Goal: Task Accomplishment & Management: Manage account settings

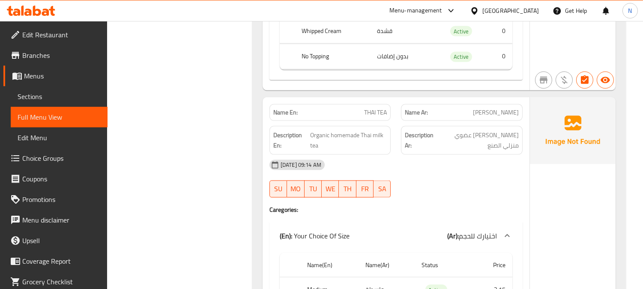
scroll to position [8096, 0]
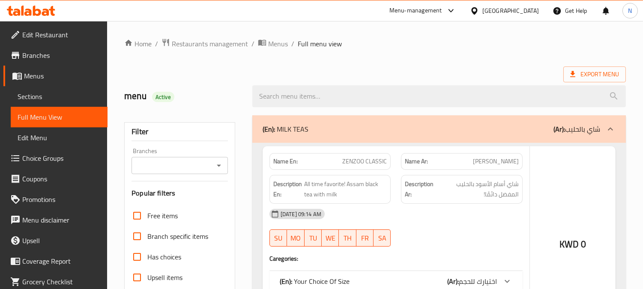
click at [67, 96] on div at bounding box center [321, 144] width 643 height 289
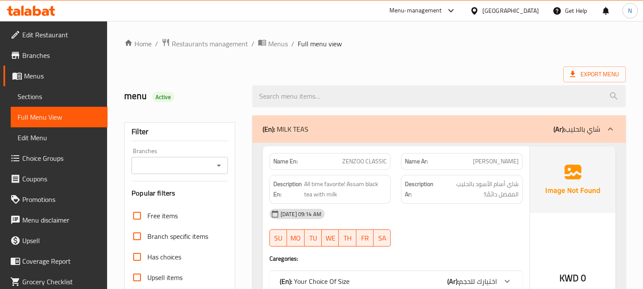
click at [41, 93] on span "Sections" at bounding box center [59, 96] width 83 height 10
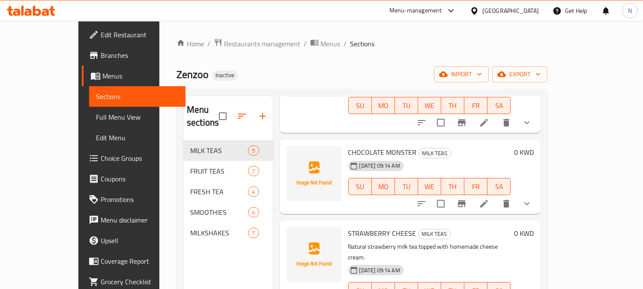
scroll to position [524, 0]
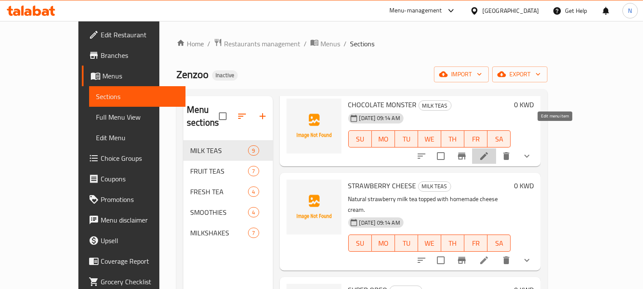
click at [490, 151] on icon at bounding box center [484, 156] width 10 height 10
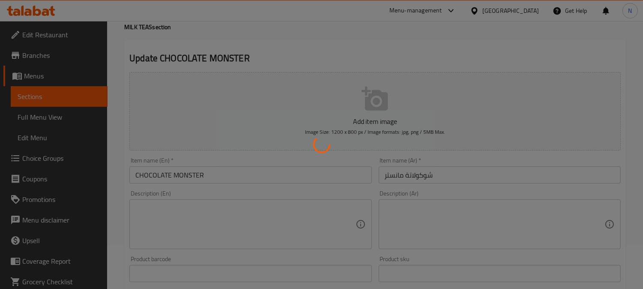
scroll to position [48, 0]
click at [332, 203] on div at bounding box center [321, 144] width 643 height 289
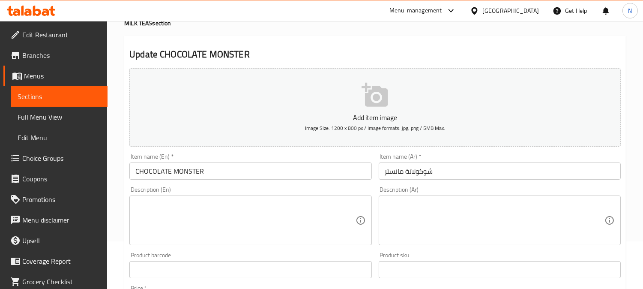
click at [322, 208] on textarea at bounding box center [245, 220] width 220 height 41
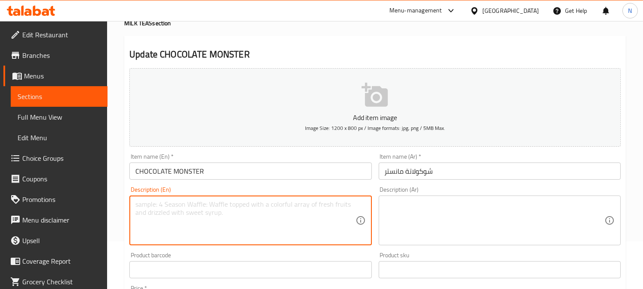
paste textarea "100% dark chocolate lovers’ milk tea."
type textarea "100% dark chocolate lovers’ milk tea."
click at [460, 227] on textarea at bounding box center [495, 220] width 220 height 41
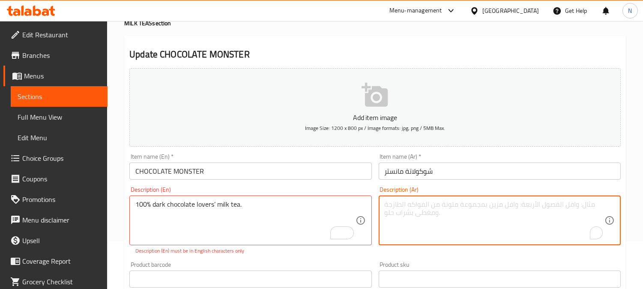
paste textarea "شاي الحليب لعشاق الشوكولاتة الداكنة بنسبة 100%."
type textarea "شاي الحليب لعشاق الشوكولاتة الداكنة بنسبة 100%."
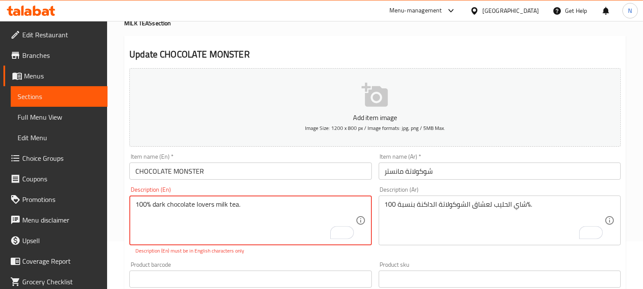
click at [259, 215] on textarea "100% dark chocolate lovers milk tea." at bounding box center [245, 220] width 220 height 41
type textarea "100% dark chocolate lovers milk tea."
click at [270, 259] on div "Product barcode Product barcode" at bounding box center [250, 274] width 249 height 33
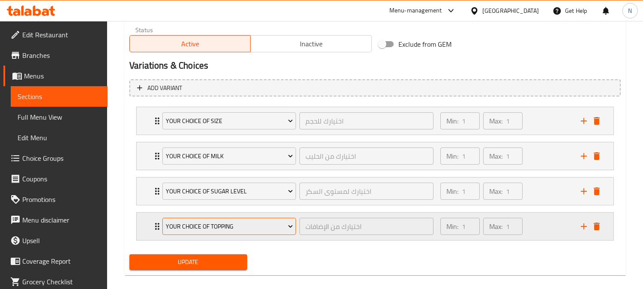
scroll to position [435, 0]
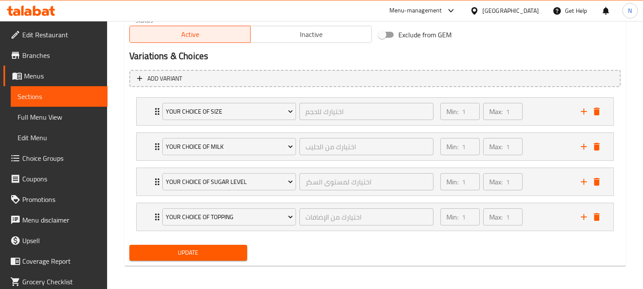
click at [200, 255] on span "Update" at bounding box center [188, 252] width 104 height 11
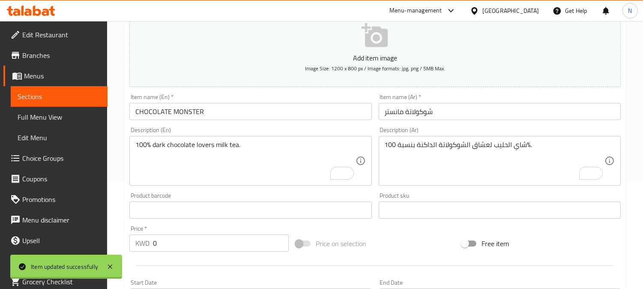
scroll to position [0, 0]
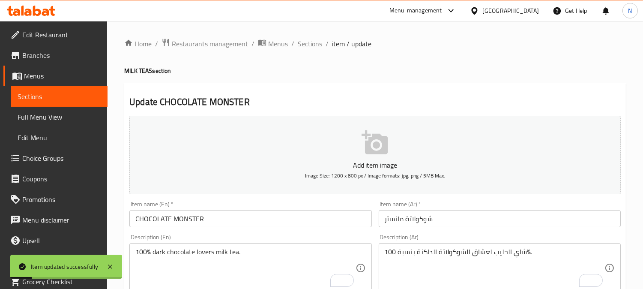
click at [302, 42] on span "Sections" at bounding box center [310, 44] width 24 height 10
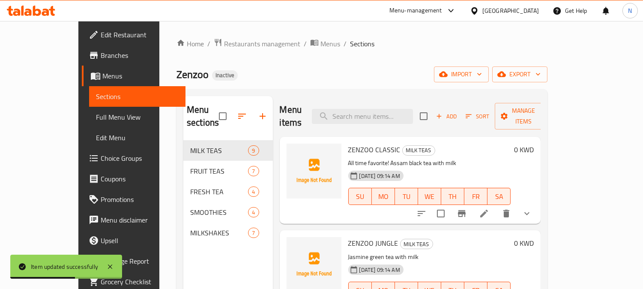
click at [101, 161] on span "Choice Groups" at bounding box center [140, 158] width 78 height 10
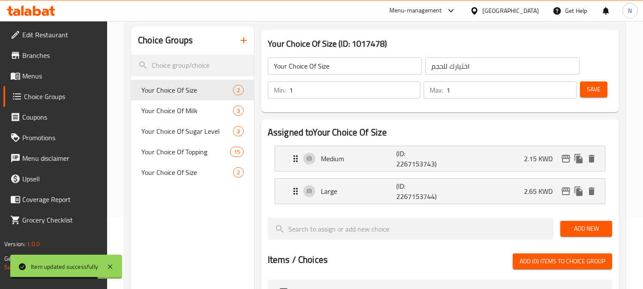
scroll to position [95, 0]
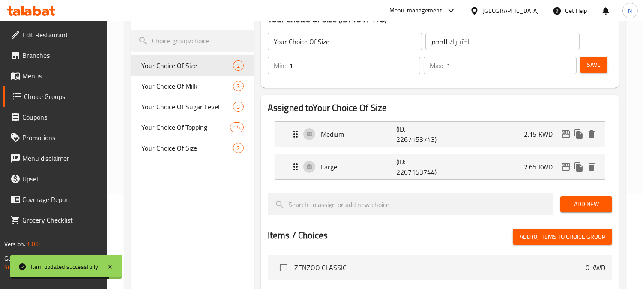
click at [420, 118] on li "Medium (ID: 2267153743) 2.15 KWD Name (En) Medium Name (En) Name (Ar) واسطة Nam…" at bounding box center [440, 134] width 345 height 33
click at [426, 129] on p "(ID: 2267153743)" at bounding box center [421, 134] width 51 height 21
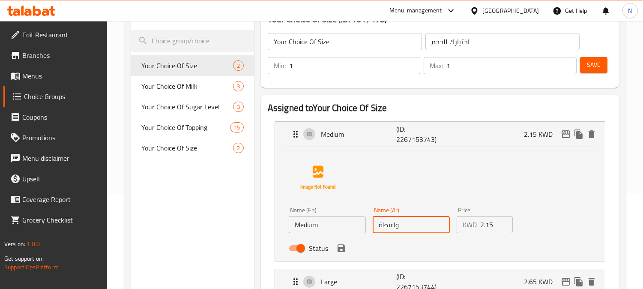
click at [382, 228] on input "واسطة" at bounding box center [411, 224] width 77 height 17
click at [381, 226] on input "واسطة" at bounding box center [411, 224] width 77 height 17
type input "واسط"
click at [591, 69] on span "Save" at bounding box center [594, 65] width 14 height 11
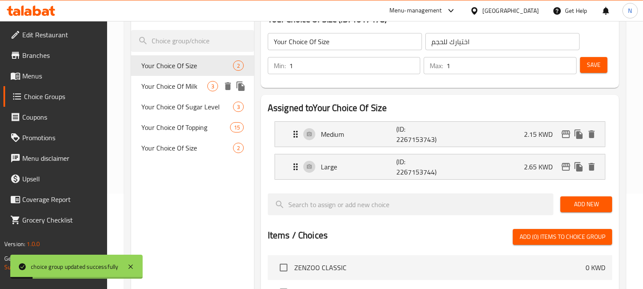
click at [187, 89] on span "Your Choice Of Milk" at bounding box center [174, 86] width 66 height 10
type input "Your Choice Of Milk"
type input "اختيارك من الحليب"
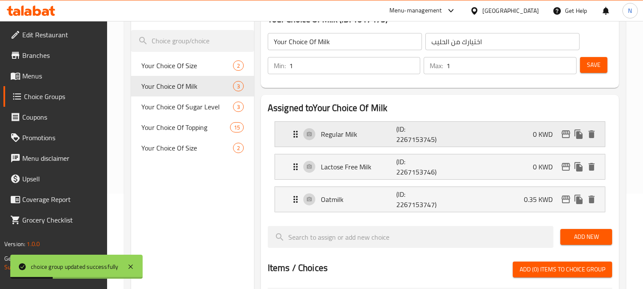
click at [428, 138] on p "(ID: 2267153745)" at bounding box center [421, 134] width 51 height 21
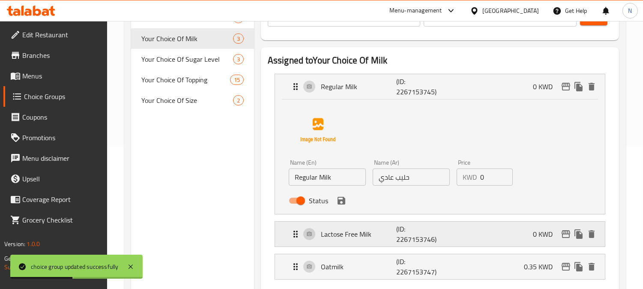
click at [422, 239] on p "(ID: 2267153746)" at bounding box center [421, 234] width 51 height 21
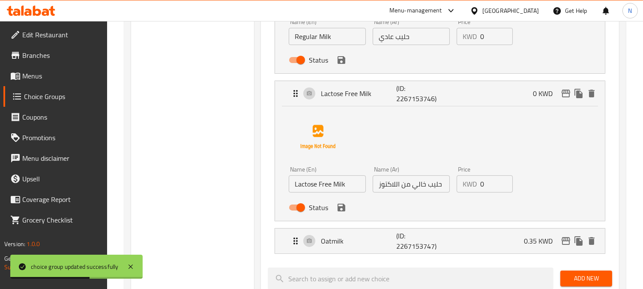
scroll to position [285, 0]
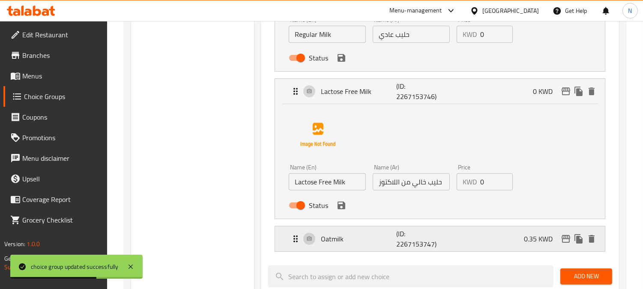
click at [415, 237] on p "(ID: 2267153747)" at bounding box center [421, 238] width 51 height 21
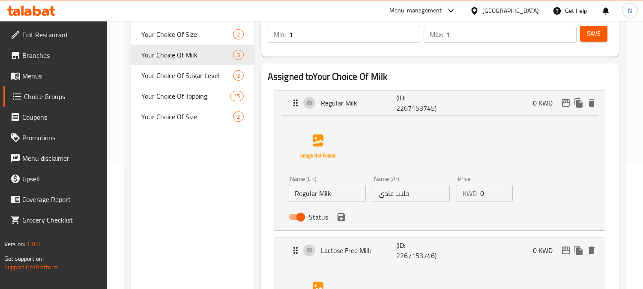
scroll to position [95, 0]
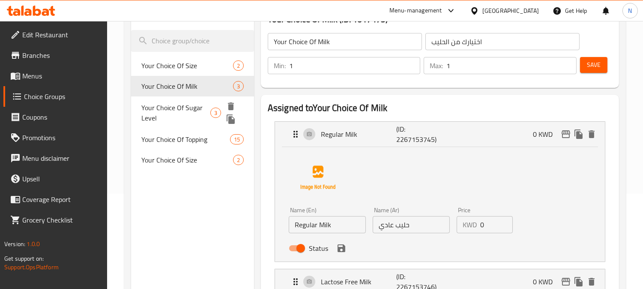
click at [189, 104] on span "Your Choice Of Sugar Level" at bounding box center [175, 112] width 69 height 21
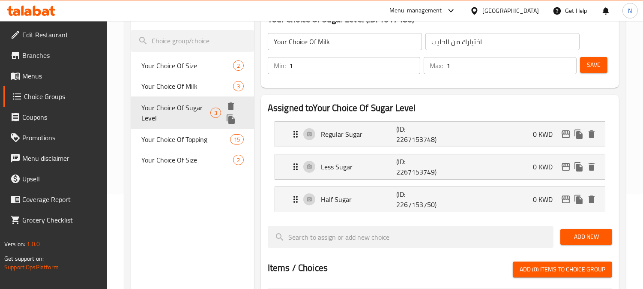
type input "Your Choice Of Sugar Level"
type input "اختيارك لمستوى السكر"
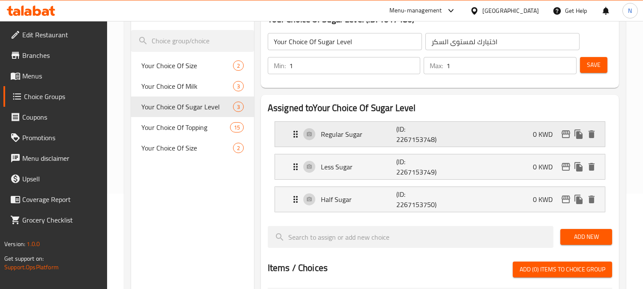
click at [472, 140] on div "Regular Sugar (ID: 2267153748) 0 KWD" at bounding box center [443, 134] width 304 height 25
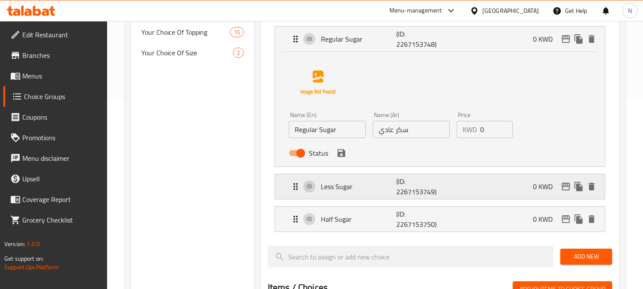
click at [378, 187] on p "Less Sugar" at bounding box center [358, 186] width 75 height 10
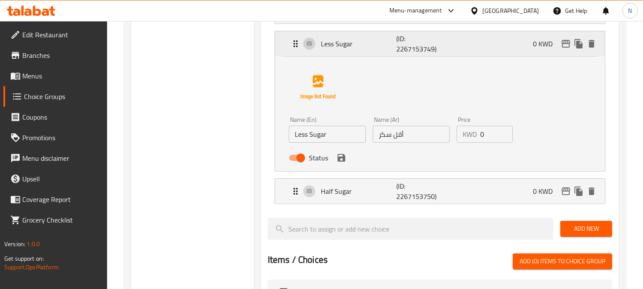
drag, startPoint x: 378, startPoint y: 186, endPoint x: 323, endPoint y: 183, distance: 54.5
click at [377, 185] on div "Half Sugar (ID: 2267153750) 0 KWD" at bounding box center [443, 191] width 304 height 25
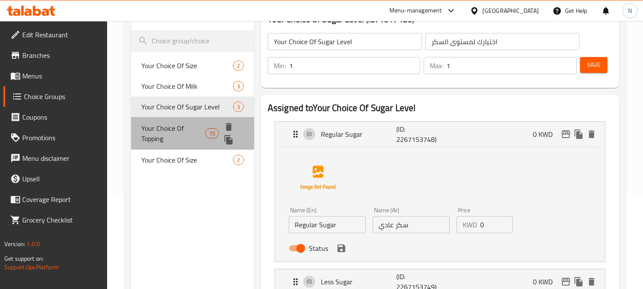
click at [176, 130] on span "Your Choice Of Topping" at bounding box center [173, 133] width 64 height 21
type input "Your Choice Of Topping"
type input "اختيارك من الإضافات"
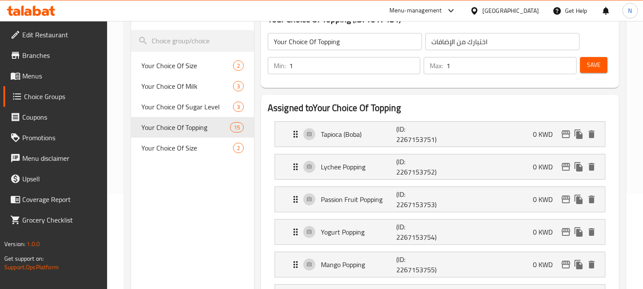
click at [177, 159] on nav "Your Choice Of Size 2 Your Choice Of Milk 3 Your Choice Of Sugar Level 3 Your C…" at bounding box center [192, 107] width 123 height 110
click at [174, 152] on span "Your Choice Of Size" at bounding box center [174, 148] width 66 height 10
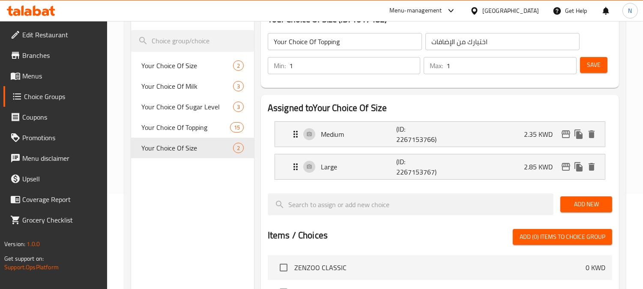
type input "Your Choice Of Size"
type input "اختيارك للحجم"
click at [438, 129] on p "(ID: 2267153766)" at bounding box center [421, 134] width 51 height 21
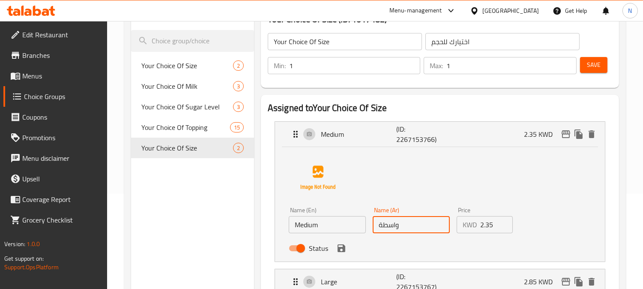
drag, startPoint x: 382, startPoint y: 228, endPoint x: 378, endPoint y: 226, distance: 4.5
click at [378, 226] on input "واسطة" at bounding box center [411, 224] width 77 height 17
click at [382, 225] on input "واسطة" at bounding box center [411, 224] width 77 height 17
type input "واسط"
click at [592, 66] on span "Save" at bounding box center [594, 65] width 14 height 11
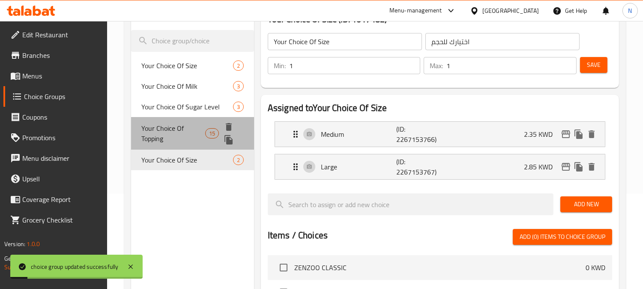
click at [166, 127] on span "Your Choice Of Topping" at bounding box center [173, 133] width 64 height 21
type input "Your Choice Of Topping"
type input "اختيارك من الإضافات"
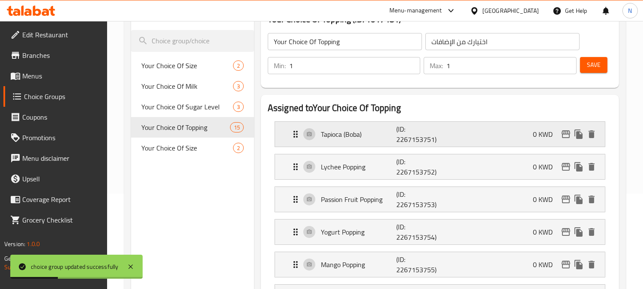
click at [478, 132] on div "Tapioca (Boba) (ID: 2267153751) 0 KWD" at bounding box center [443, 134] width 304 height 25
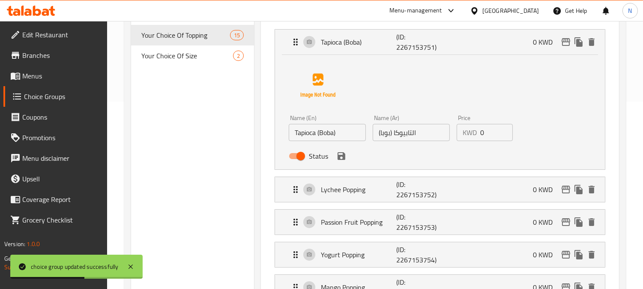
scroll to position [190, 0]
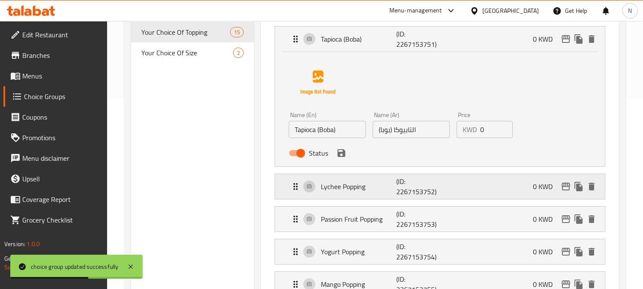
click at [430, 189] on p "(ID: 2267153752)" at bounding box center [421, 186] width 51 height 21
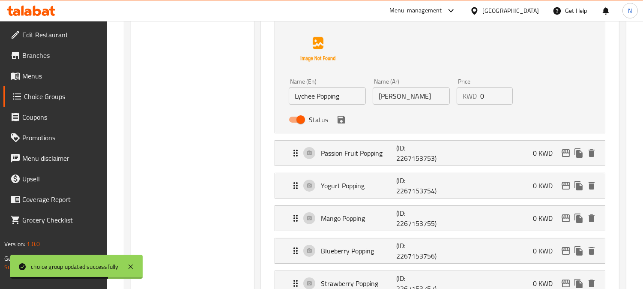
scroll to position [381, 0]
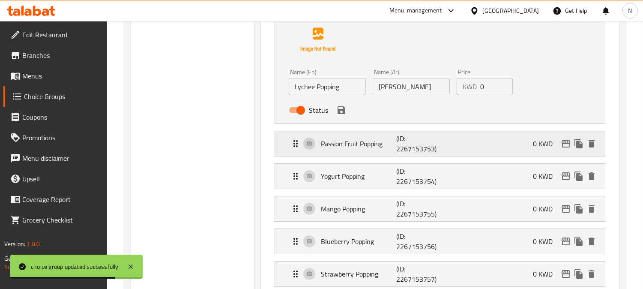
click at [442, 139] on p "(ID: 2267153753)" at bounding box center [421, 143] width 51 height 21
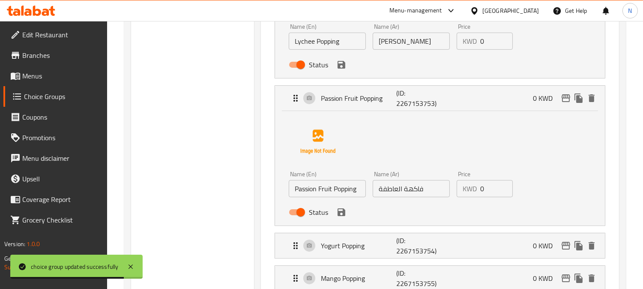
scroll to position [429, 0]
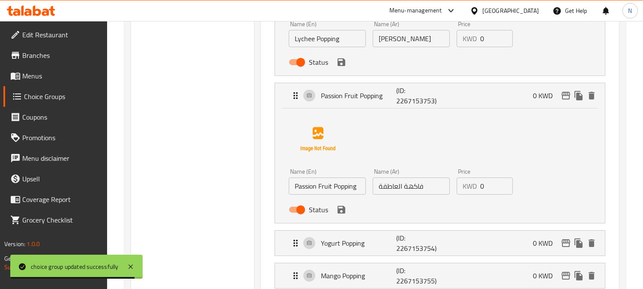
click at [425, 189] on input "فاكهة العاطفة" at bounding box center [411, 185] width 77 height 17
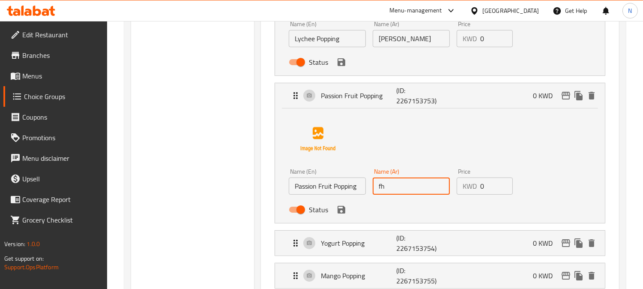
type input "f"
click at [343, 209] on icon "save" at bounding box center [342, 210] width 8 height 8
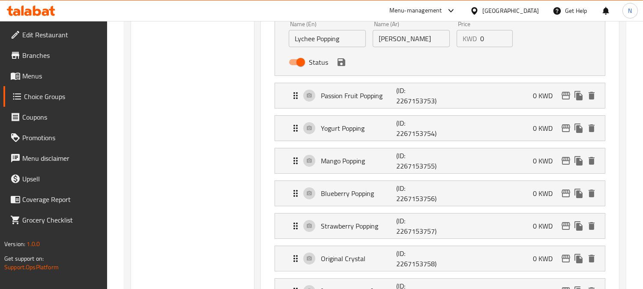
type input "[PERSON_NAME] فروت بوبنج"
click at [402, 126] on p "(ID: 2267153754)" at bounding box center [421, 128] width 51 height 21
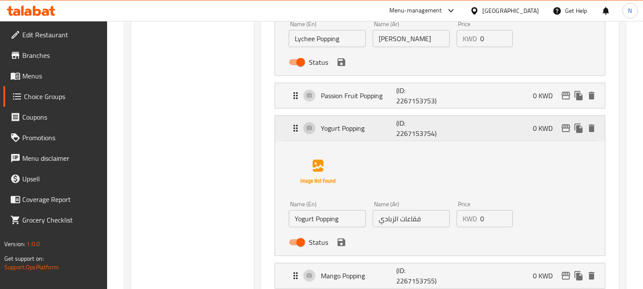
drag, startPoint x: 420, startPoint y: 140, endPoint x: 419, endPoint y: 131, distance: 9.2
click at [420, 140] on div "Yogurt Popping (ID: 2267153754) 0 KWD" at bounding box center [443, 128] width 304 height 25
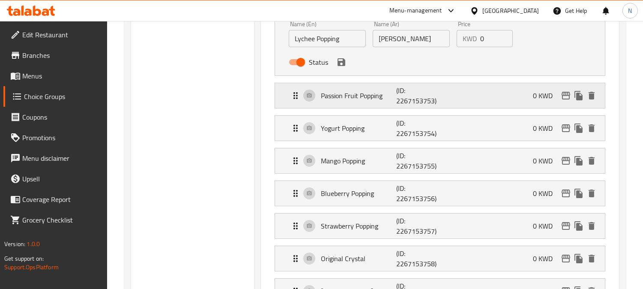
click at [409, 94] on p "(ID: 2267153753)" at bounding box center [421, 95] width 51 height 21
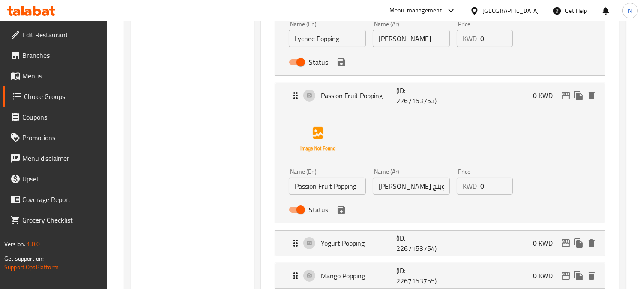
click at [386, 40] on input "[PERSON_NAME]" at bounding box center [411, 38] width 77 height 17
click at [385, 185] on input "[PERSON_NAME] فروت بوبنج" at bounding box center [411, 185] width 77 height 17
click at [384, 38] on input "[PERSON_NAME]" at bounding box center [411, 38] width 77 height 17
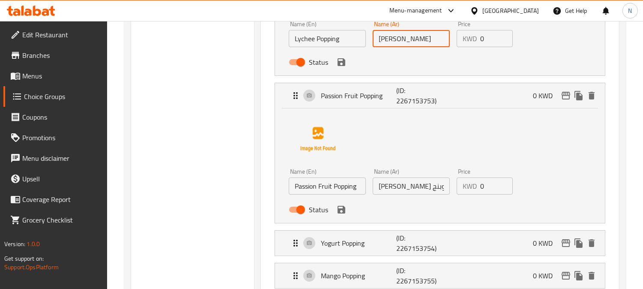
click at [384, 39] on input "[PERSON_NAME]" at bounding box center [411, 38] width 77 height 17
paste input "بوبنج"
click at [387, 41] on input "[PERSON_NAME]" at bounding box center [411, 38] width 77 height 17
paste input "ج"
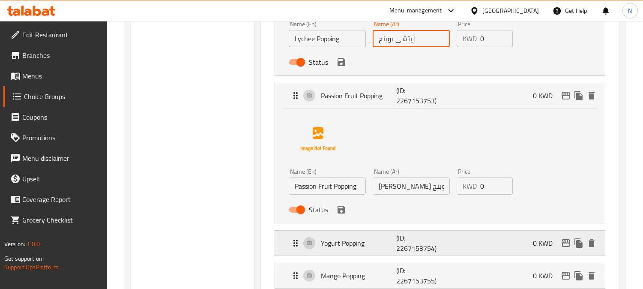
click at [416, 246] on p "(ID: 2267153754)" at bounding box center [421, 243] width 51 height 21
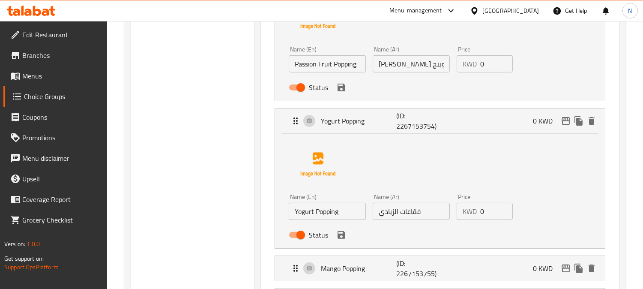
scroll to position [571, 0]
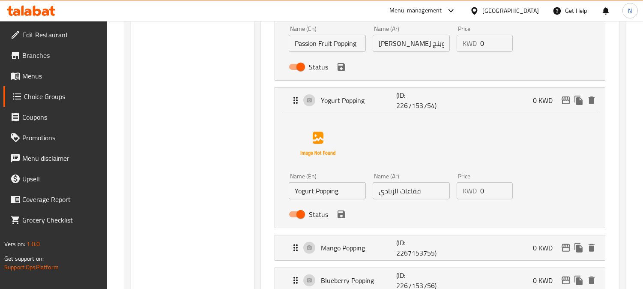
type input "ليتشي بوبنج"
click at [405, 192] on input "فقاعات الزبادي" at bounding box center [411, 190] width 77 height 17
paste input "بوبنج"
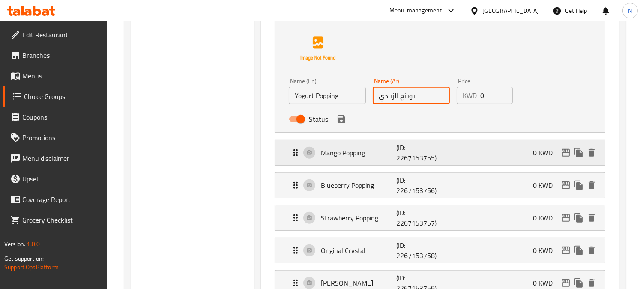
click at [393, 160] on div "Mango Popping (ID: 2267153755) 0 KWD" at bounding box center [443, 152] width 304 height 25
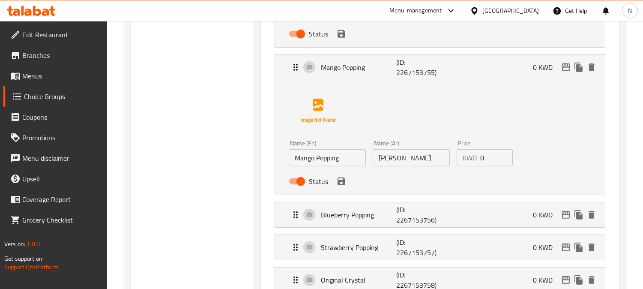
scroll to position [762, 0]
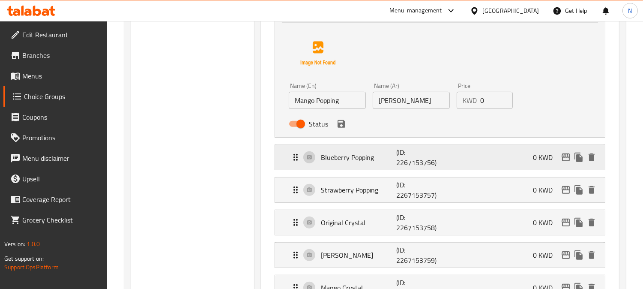
click at [408, 161] on p "(ID: 2267153756)" at bounding box center [421, 157] width 51 height 21
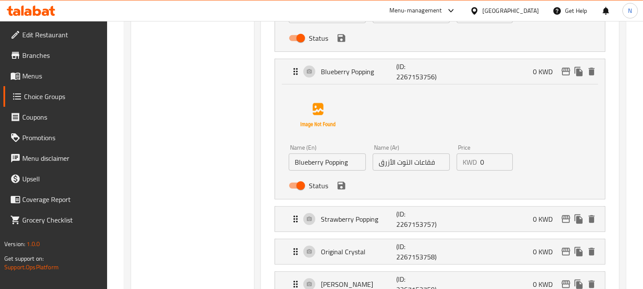
scroll to position [905, 0]
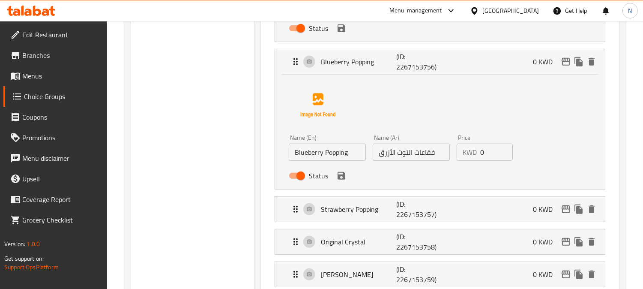
type input "بوبنج الزبادي"
click at [425, 153] on input "فقاعات التوت الأزرق" at bounding box center [411, 152] width 77 height 17
paste input "بوبنج"
click at [426, 213] on p "(ID: 2267153757)" at bounding box center [421, 209] width 51 height 21
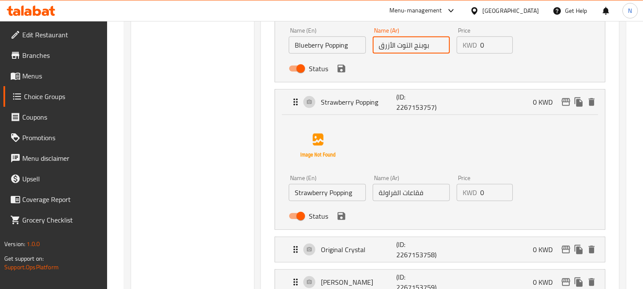
scroll to position [1048, 0]
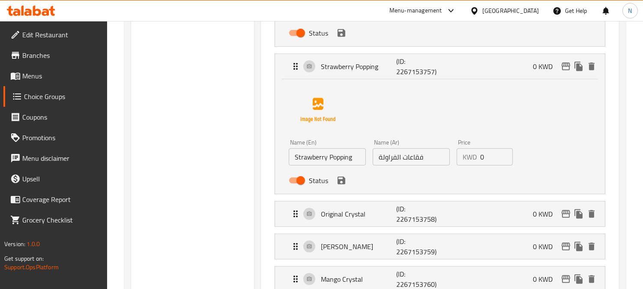
type input "بوبنج التوت الأزرق"
click at [413, 157] on input "فقاعات الفراولة" at bounding box center [411, 156] width 77 height 17
paste input "بوبنج"
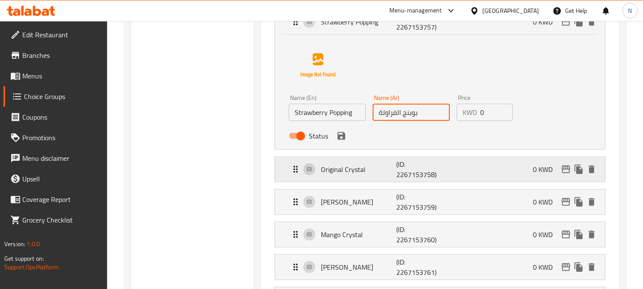
scroll to position [1095, 0]
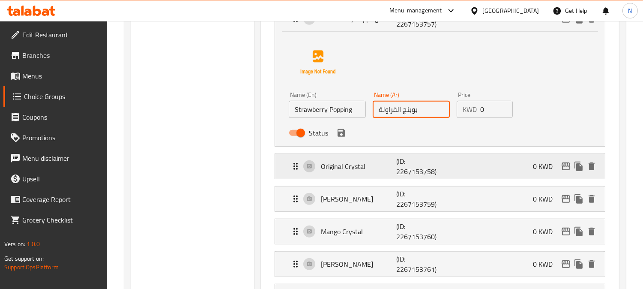
click at [418, 167] on p "(ID: 2267153758)" at bounding box center [421, 166] width 51 height 21
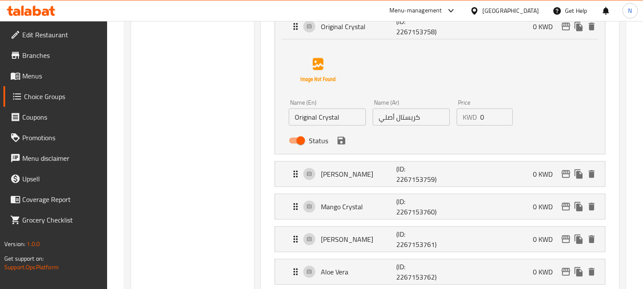
scroll to position [1238, 0]
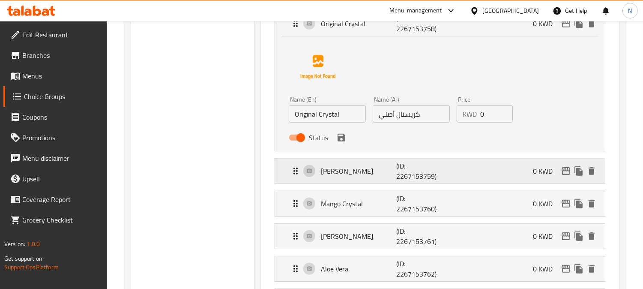
click at [425, 181] on p "(ID: 2267153759)" at bounding box center [421, 171] width 51 height 21
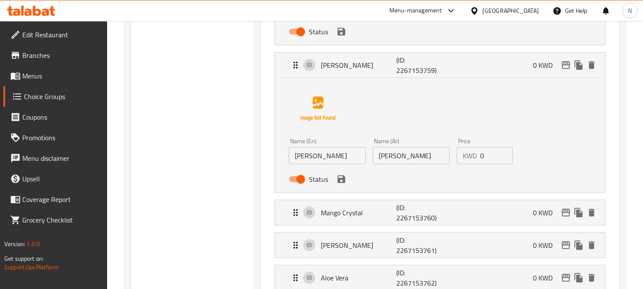
scroll to position [1381, 0]
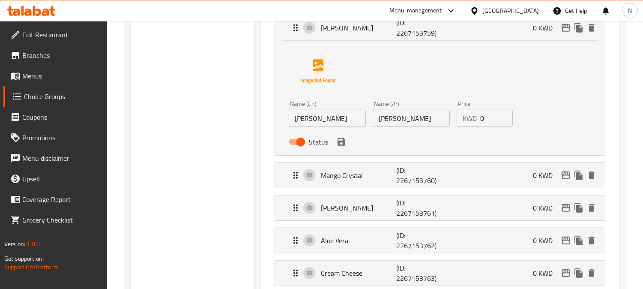
click at [418, 177] on p "(ID: 2267153760)" at bounding box center [421, 175] width 51 height 21
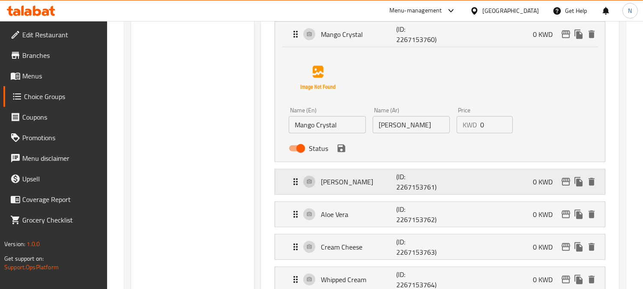
scroll to position [1524, 0]
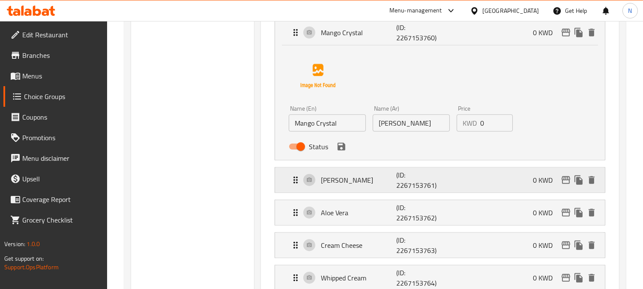
click at [418, 173] on p "(ID: 2267153761)" at bounding box center [421, 180] width 51 height 21
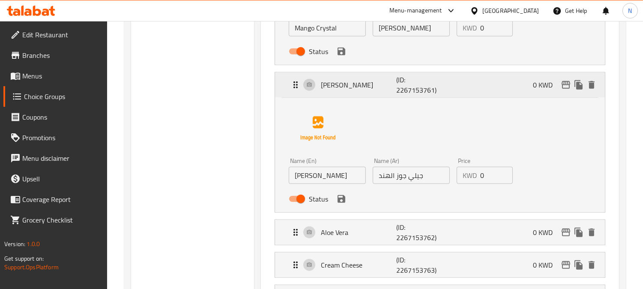
scroll to position [1667, 0]
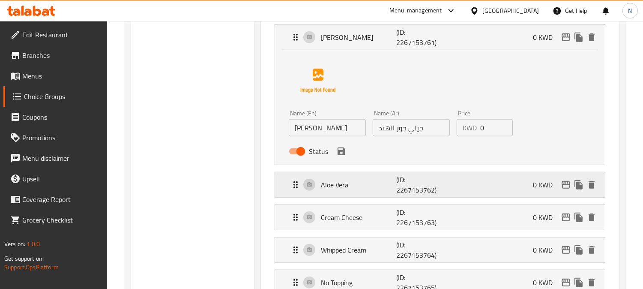
click at [421, 181] on p "(ID: 2267153762)" at bounding box center [421, 184] width 51 height 21
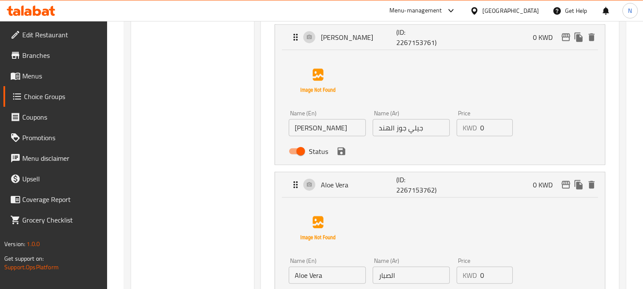
type input "بوبنج الفراولة"
drag, startPoint x: 405, startPoint y: 131, endPoint x: 373, endPoint y: 127, distance: 31.9
click at [373, 127] on input "جيلي جوز الهند" at bounding box center [411, 127] width 77 height 17
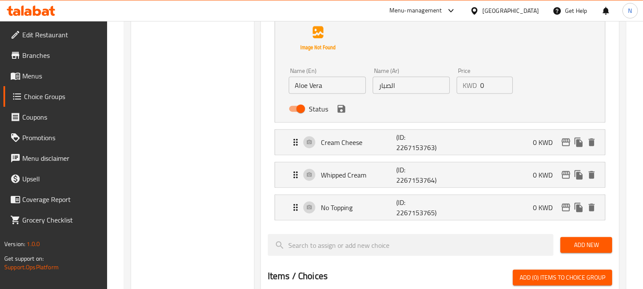
scroll to position [1857, 0]
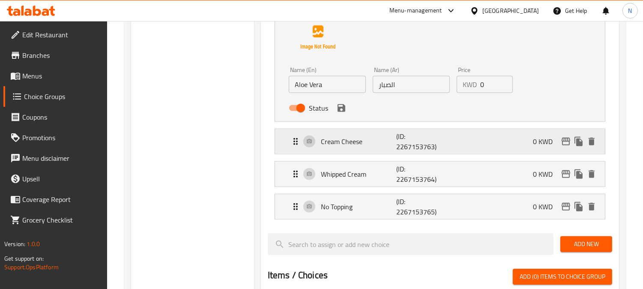
click at [396, 149] on p "(ID: 2267153763)" at bounding box center [421, 141] width 51 height 21
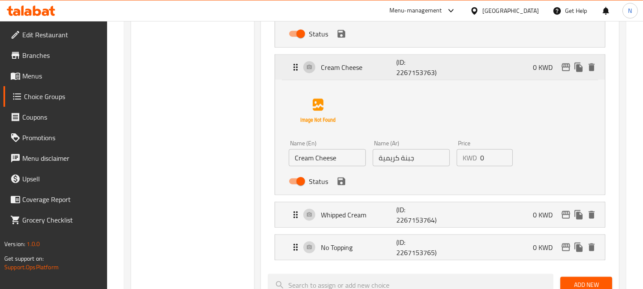
scroll to position [1952, 0]
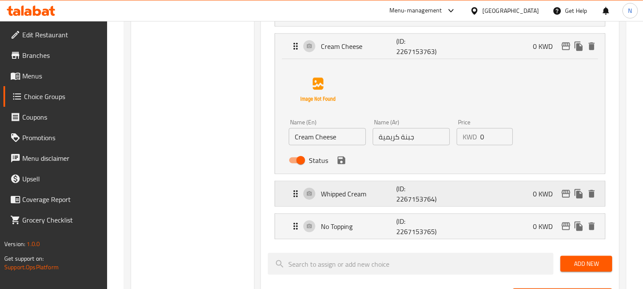
click at [405, 196] on p "(ID: 2267153764)" at bounding box center [421, 193] width 51 height 21
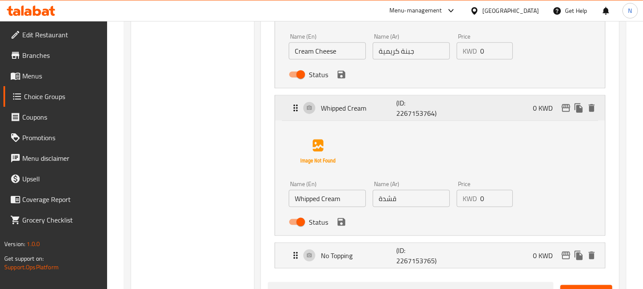
scroll to position [2048, 0]
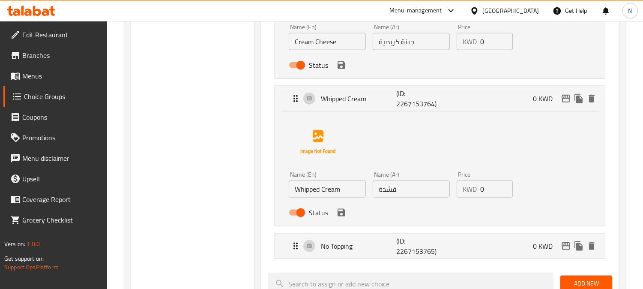
type input "جيلي كوكو"
click at [400, 187] on input "قشدة" at bounding box center [411, 188] width 77 height 17
click at [414, 247] on p "(ID: 2267153765)" at bounding box center [421, 246] width 51 height 21
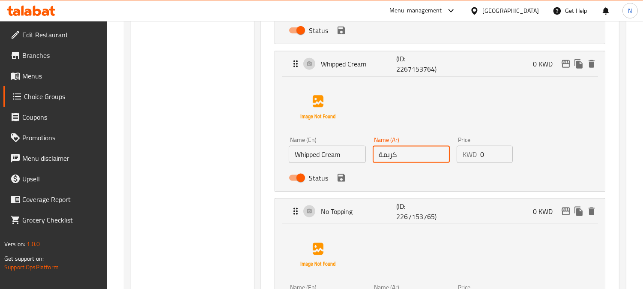
scroll to position [2095, 0]
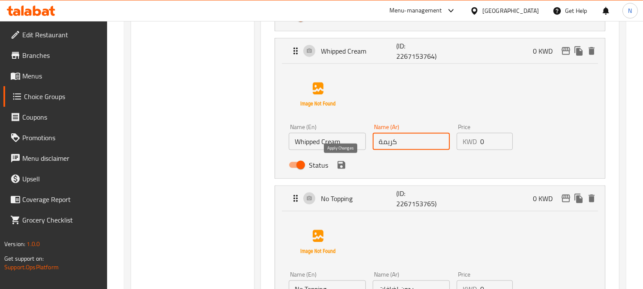
click at [340, 165] on icon "save" at bounding box center [341, 165] width 10 height 10
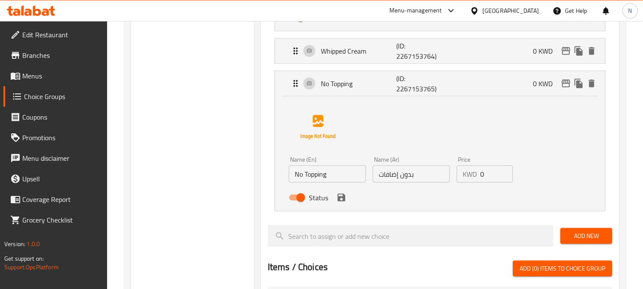
type input "كريمة"
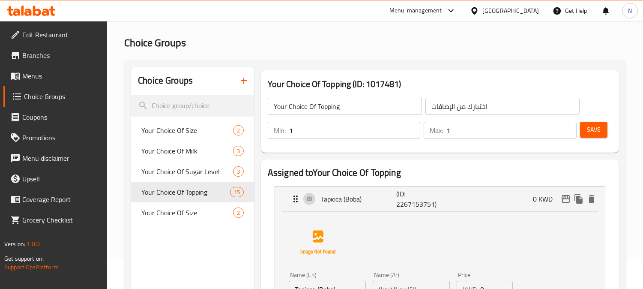
scroll to position [0, 0]
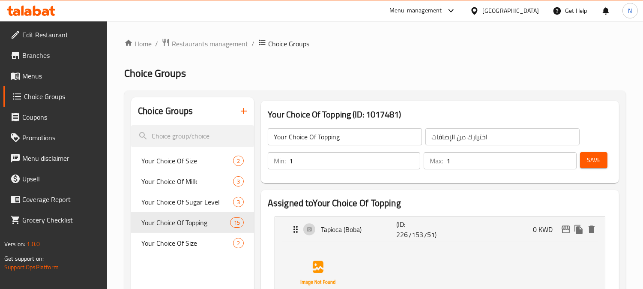
click at [599, 162] on span "Save" at bounding box center [594, 160] width 14 height 11
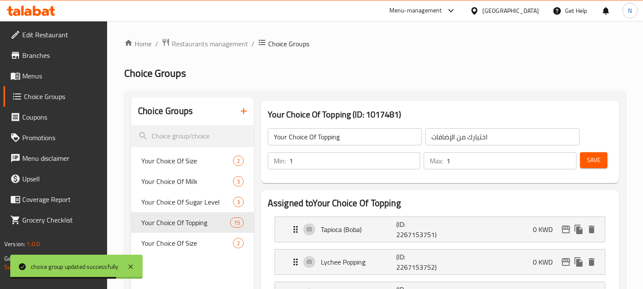
click at [81, 81] on link "Menus" at bounding box center [55, 76] width 104 height 21
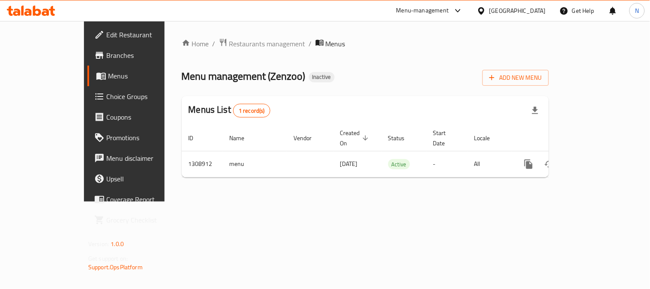
click at [106, 95] on span "Choice Groups" at bounding box center [145, 96] width 79 height 10
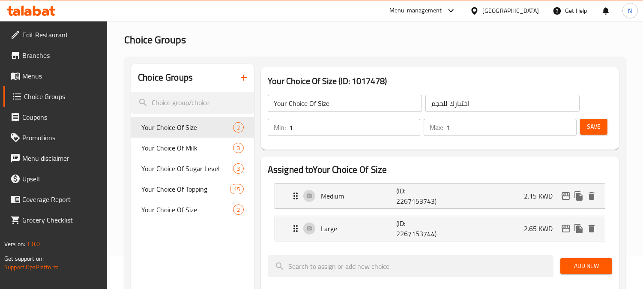
scroll to position [48, 0]
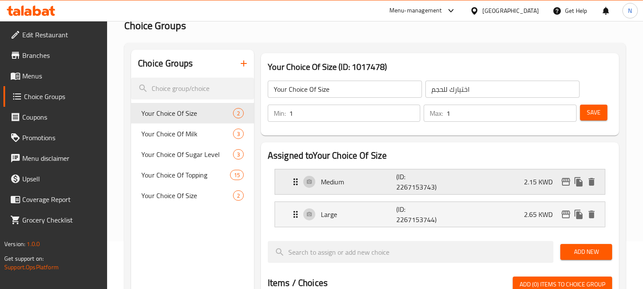
click at [401, 175] on p "(ID: 2267153743)" at bounding box center [421, 181] width 51 height 21
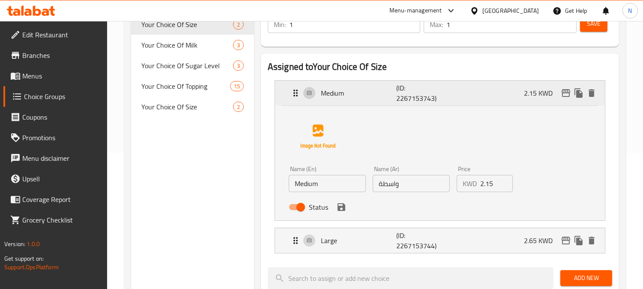
scroll to position [143, 0]
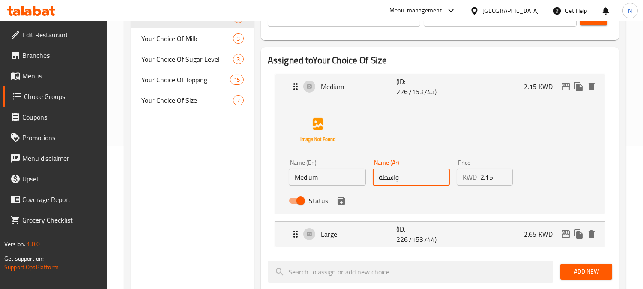
click at [379, 176] on input "واسطة" at bounding box center [411, 176] width 77 height 17
click at [382, 177] on input "واسطة" at bounding box center [411, 176] width 77 height 17
click at [339, 198] on icon "save" at bounding box center [341, 200] width 10 height 10
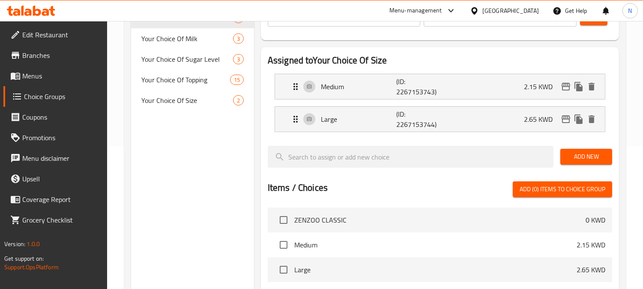
type input "واسط"
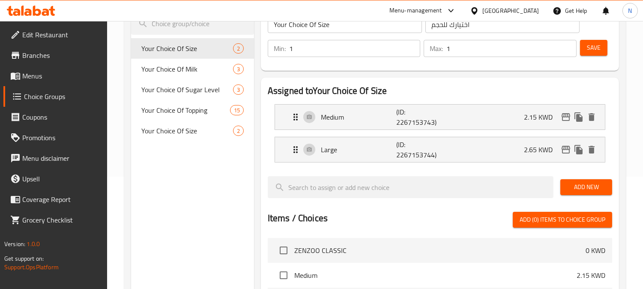
scroll to position [95, 0]
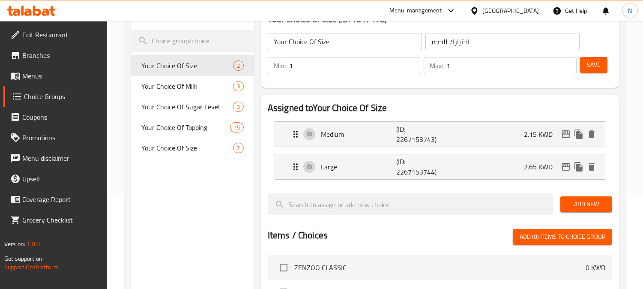
click at [590, 71] on button "Save" at bounding box center [593, 65] width 27 height 16
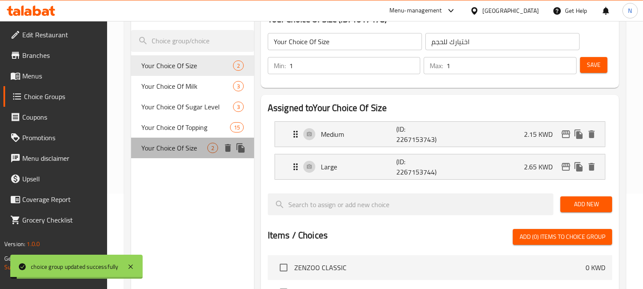
click at [192, 143] on span "Your Choice Of Size" at bounding box center [174, 148] width 66 height 10
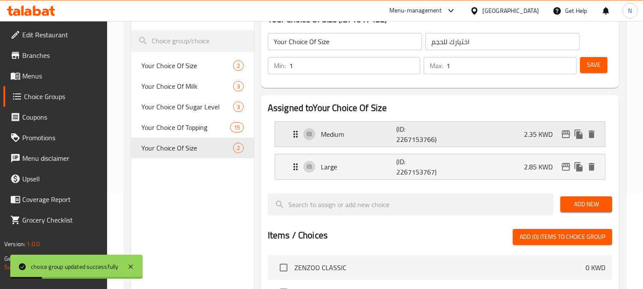
click at [381, 135] on p "Medium" at bounding box center [358, 134] width 75 height 10
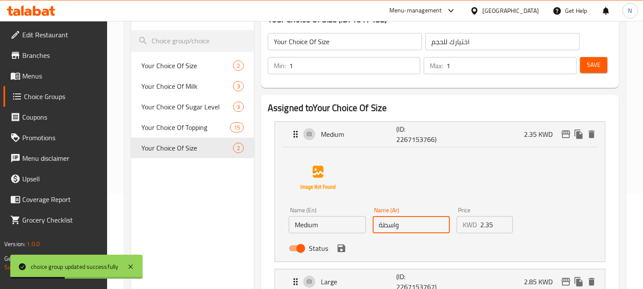
click at [379, 228] on input "واسطة" at bounding box center [411, 224] width 77 height 17
click at [381, 225] on input "واسطة" at bounding box center [411, 224] width 77 height 17
click at [344, 250] on icon "save" at bounding box center [342, 248] width 8 height 8
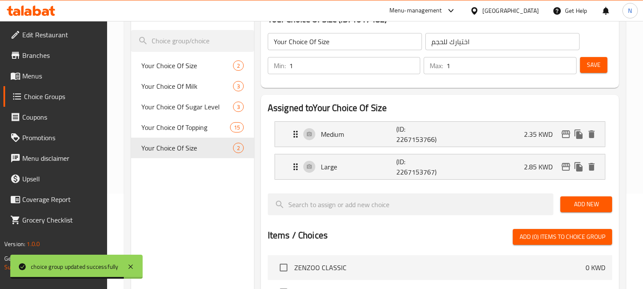
type input "واسط"
click at [601, 63] on button "Save" at bounding box center [593, 65] width 27 height 16
click at [67, 74] on span "Menus" at bounding box center [61, 76] width 78 height 10
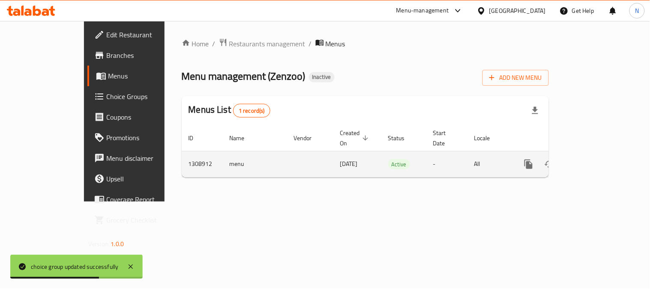
click at [596, 159] on icon "enhanced table" at bounding box center [591, 164] width 10 height 10
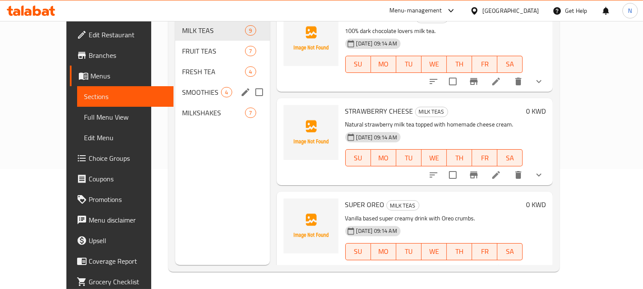
scroll to position [479, 0]
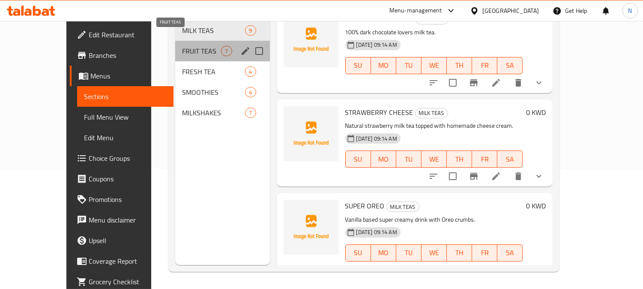
click at [186, 46] on span "FRUIT TEAS" at bounding box center [201, 51] width 39 height 10
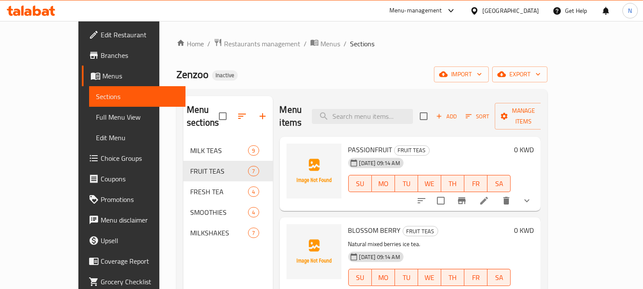
click at [410, 78] on div "Zenzoo Inactive import export" at bounding box center [362, 74] width 371 height 16
click at [488, 197] on icon at bounding box center [485, 201] width 8 height 8
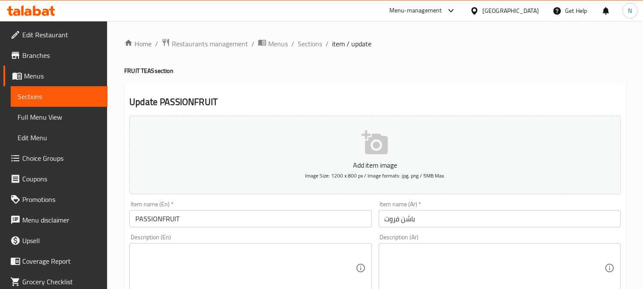
drag, startPoint x: 350, startPoint y: 249, endPoint x: 277, endPoint y: 84, distance: 180.6
click at [351, 249] on textarea at bounding box center [245, 268] width 220 height 41
paste textarea "Jasmine green tea with natural passion fruit purée."
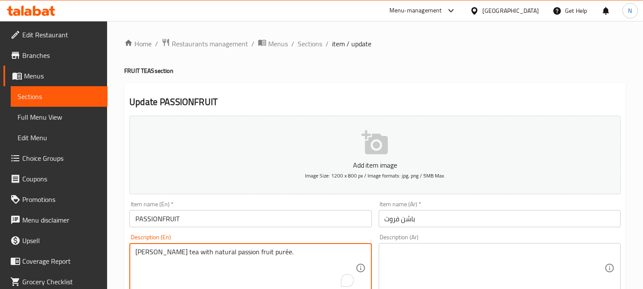
scroll to position [48, 0]
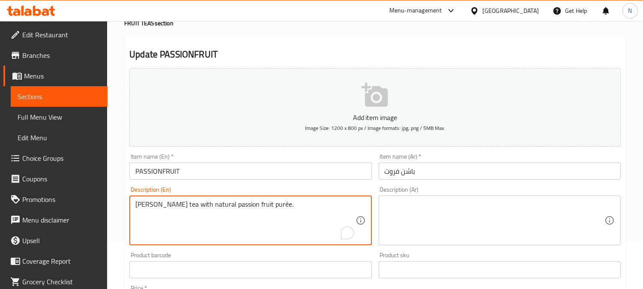
type textarea "Jasmine green tea with natural passion fruit purée."
click at [469, 211] on textarea at bounding box center [495, 220] width 220 height 41
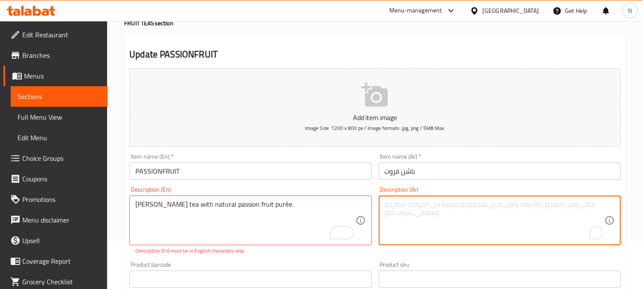
paste textarea "شاي الياسمين الأخضر مع هريس فاكهة العاطفة الطبيعية."
type textarea "شاي الياسمين الأخضر مع هريس فاكهة العاطفة الطبيعية."
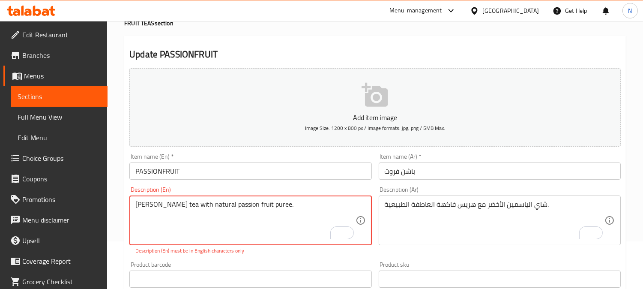
click at [277, 223] on textarea "[PERSON_NAME] tea with natural passion fruit puree." at bounding box center [245, 220] width 220 height 41
type textarea "[PERSON_NAME] tea with natural passion fruit puree."
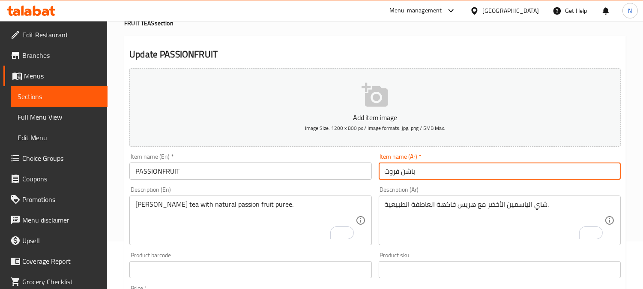
drag, startPoint x: 420, startPoint y: 168, endPoint x: 331, endPoint y: 162, distance: 89.0
click at [331, 162] on div "Add item image Image Size: 1200 x 800 px / Image formats: jpg, png / 5MB Max. I…" at bounding box center [375, 249] width 499 height 369
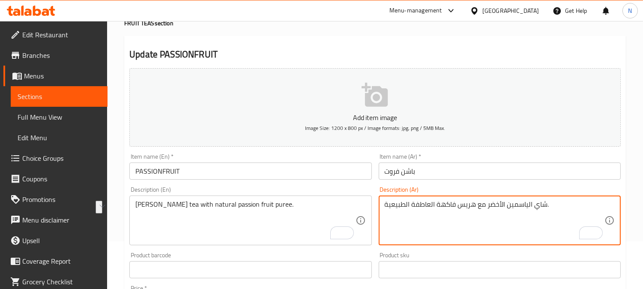
drag, startPoint x: 455, startPoint y: 204, endPoint x: 411, endPoint y: 204, distance: 43.7
paste textarea "باشن فروت"
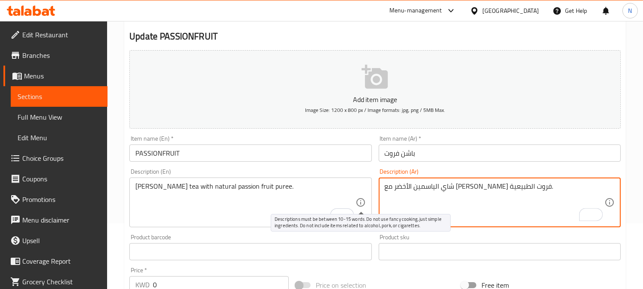
scroll to position [400, 0]
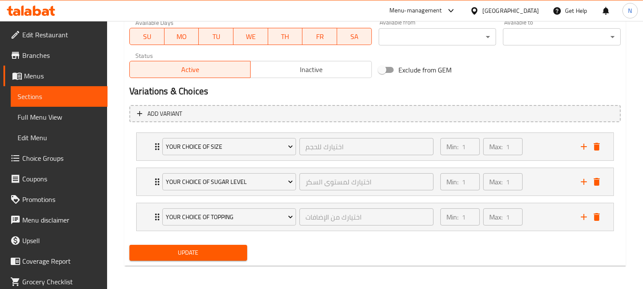
type textarea "شاي الياسمين الأخضر مع [PERSON_NAME] فروت الطبيعية."
click at [231, 254] on span "Update" at bounding box center [188, 252] width 104 height 11
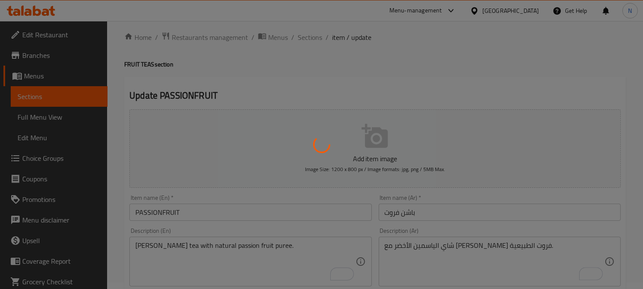
scroll to position [0, 0]
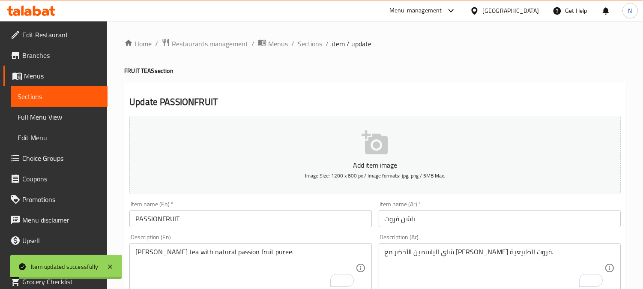
click at [315, 46] on span "Sections" at bounding box center [310, 44] width 24 height 10
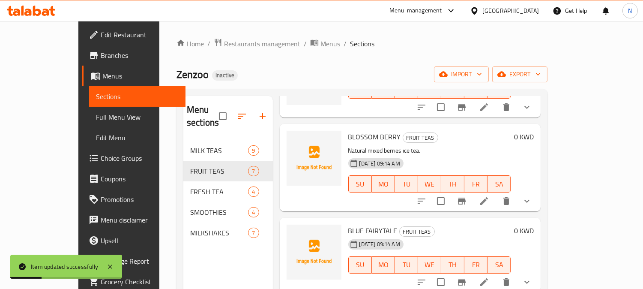
scroll to position [143, 0]
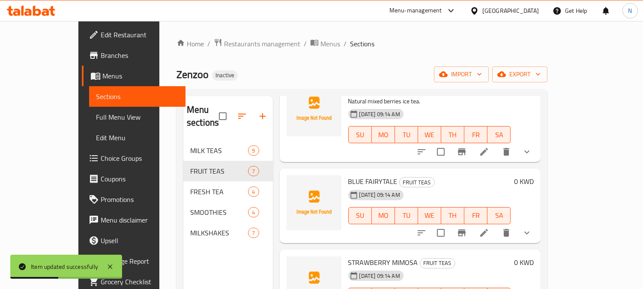
click at [488, 229] on icon at bounding box center [485, 233] width 8 height 8
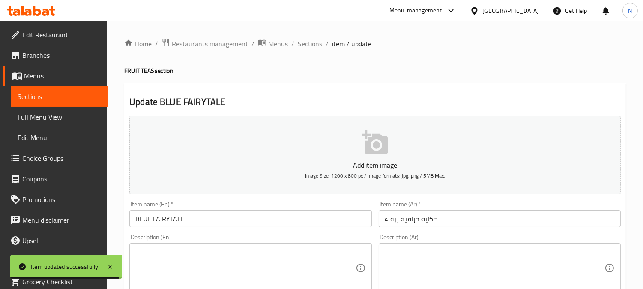
click at [343, 254] on textarea at bounding box center [245, 268] width 220 height 41
paste textarea "Freshly squeezed lemon juice topped with butterfly pea fower and a drop of blue…"
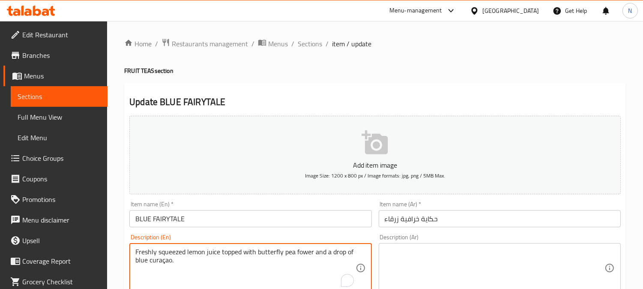
type textarea "Freshly squeezed lemon juice topped with butterfly pea fower and a drop of blue…"
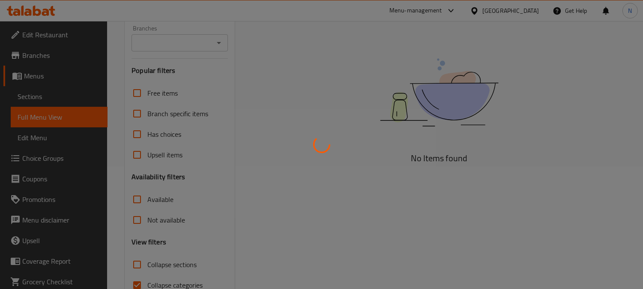
scroll to position [167, 0]
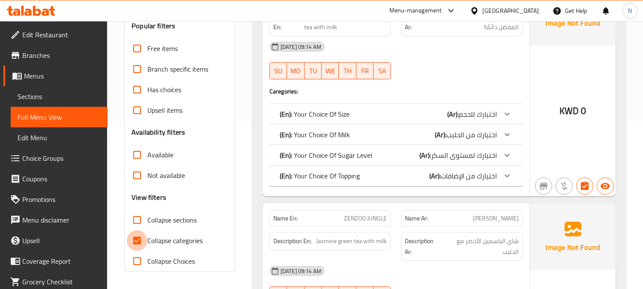
click at [135, 241] on input "Collapse categories" at bounding box center [137, 240] width 21 height 21
checkbox input "false"
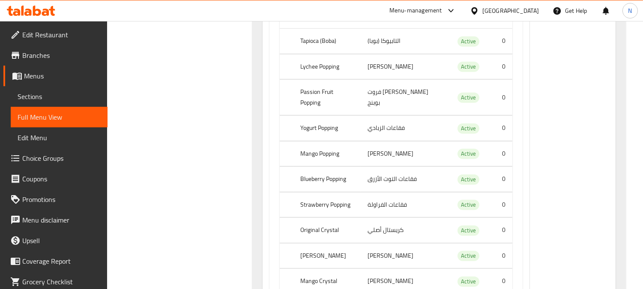
scroll to position [739, 0]
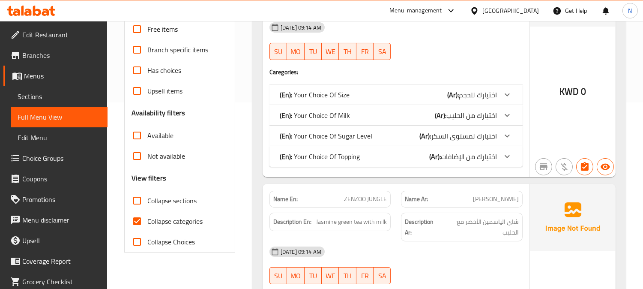
scroll to position [190, 0]
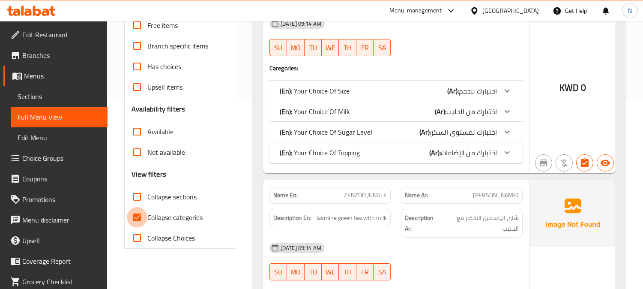
click at [134, 220] on input "Collapse categories" at bounding box center [137, 217] width 21 height 21
checkbox input "false"
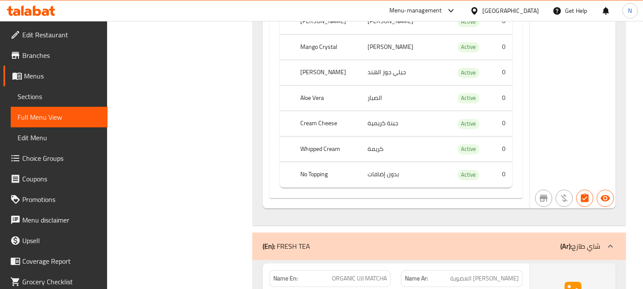
scroll to position [15240, 0]
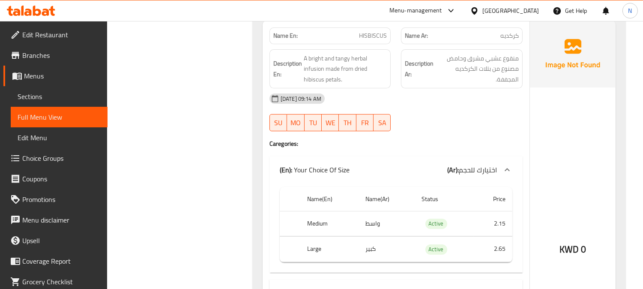
scroll to position [16526, 0]
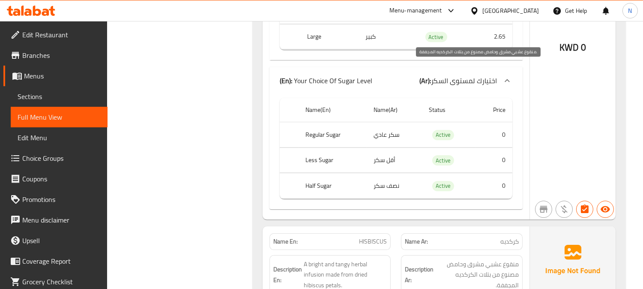
click at [464, 259] on span "منقوع عشبي مشرق وحامض مصنوع من بتلات الكركديه المجففة." at bounding box center [477, 275] width 84 height 32
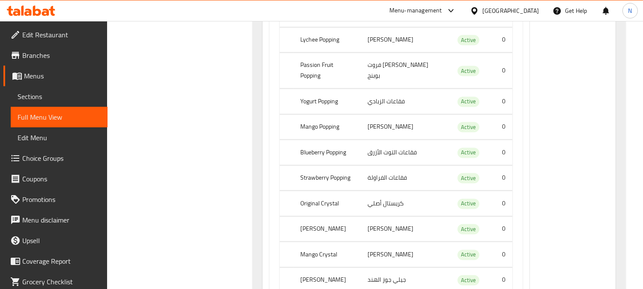
scroll to position [20289, 0]
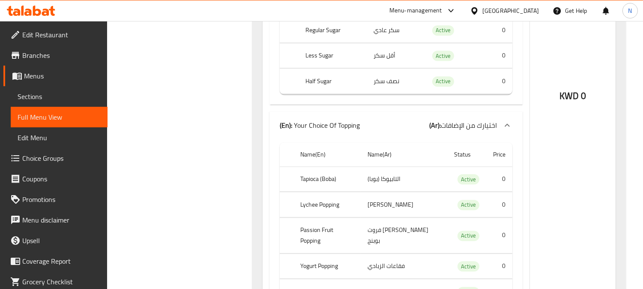
scroll to position [27295, 0]
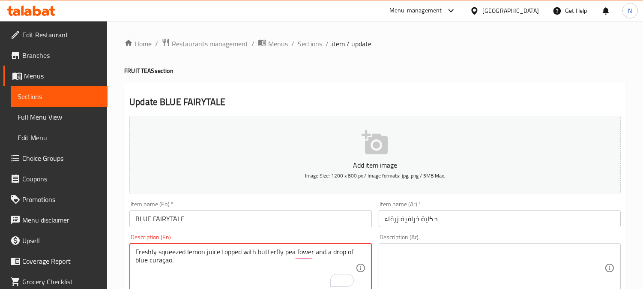
click at [469, 252] on textarea at bounding box center [495, 268] width 220 height 41
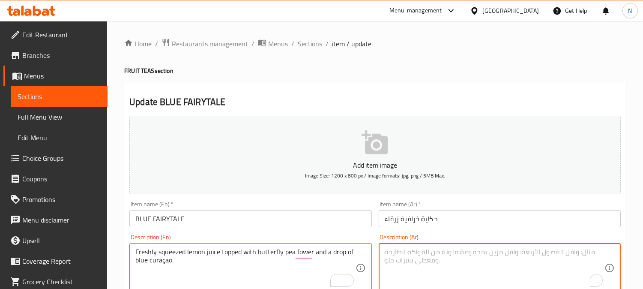
paste textarea "عصير الليمون الطازج المضاف إليه [PERSON_NAME] الفراشية وقطرة من الكوراساو الأزر…"
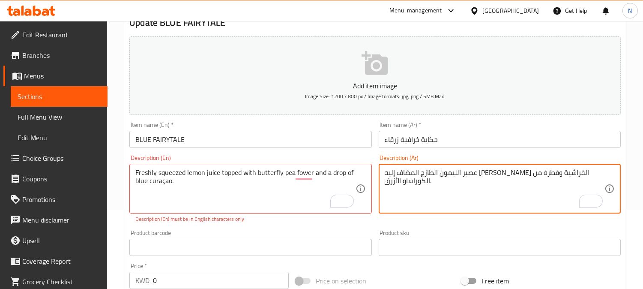
scroll to position [95, 0]
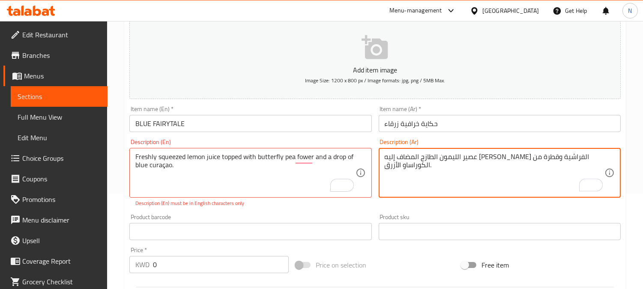
type textarea "عصير الليمون الطازج المضاف إليه زهرة البازلاء الفراشية وقطرة من الكوراساو الأزر…"
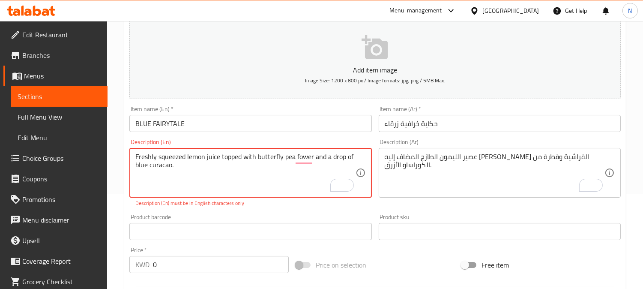
click at [165, 168] on textarea "Freshly squeezed lemon juice topped with butterfly pea fower and a drop of blue…" at bounding box center [245, 173] width 220 height 41
type textarea "Freshly squeezed lemon juice topped with butterfly pea fower and a drop of blue…"
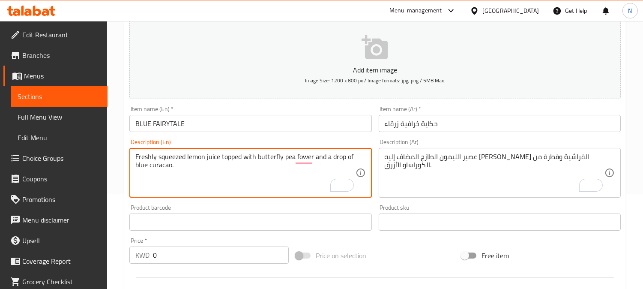
click at [270, 126] on input "BLUE FAIRYTALE" at bounding box center [250, 123] width 242 height 17
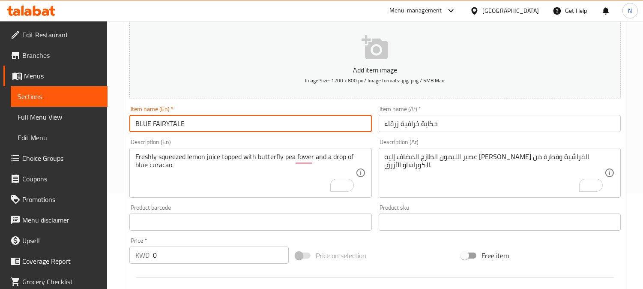
click at [270, 126] on input "BLUE FAIRYTALE" at bounding box center [250, 123] width 242 height 17
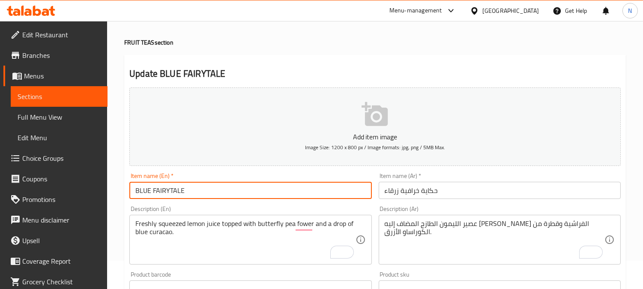
scroll to position [0, 0]
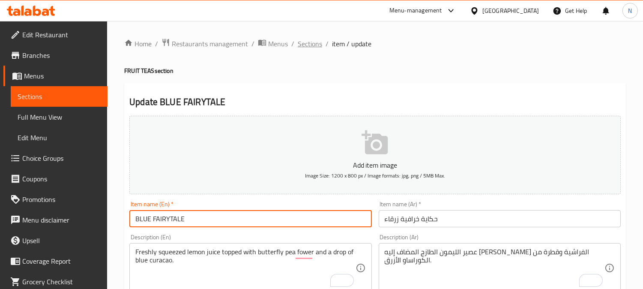
click at [303, 42] on span "Sections" at bounding box center [310, 44] width 24 height 10
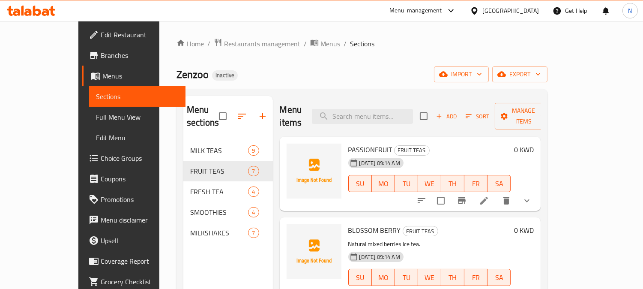
scroll to position [143, 0]
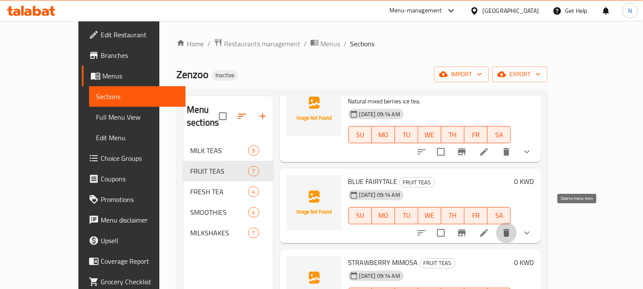
click at [510, 229] on icon "delete" at bounding box center [507, 233] width 6 height 8
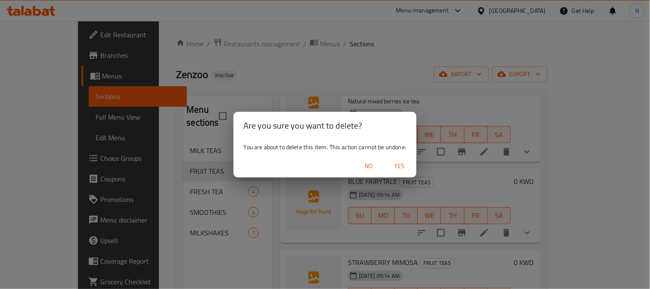
click at [402, 162] on span "Yes" at bounding box center [399, 166] width 21 height 11
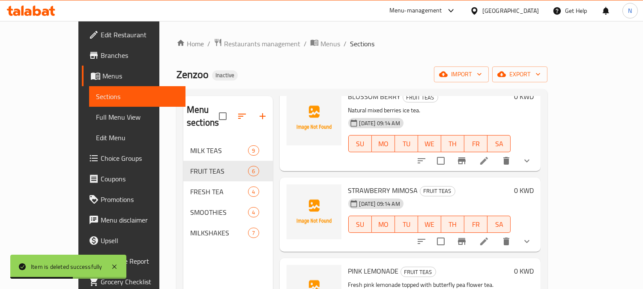
scroll to position [190, 0]
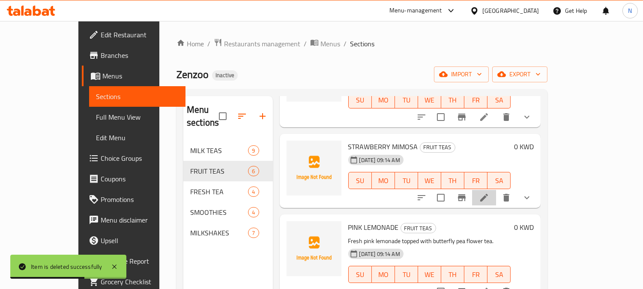
click at [496, 190] on li at bounding box center [484, 197] width 24 height 15
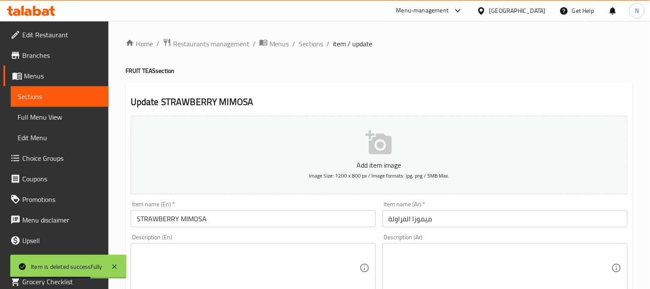
click at [307, 285] on textarea at bounding box center [248, 268] width 223 height 41
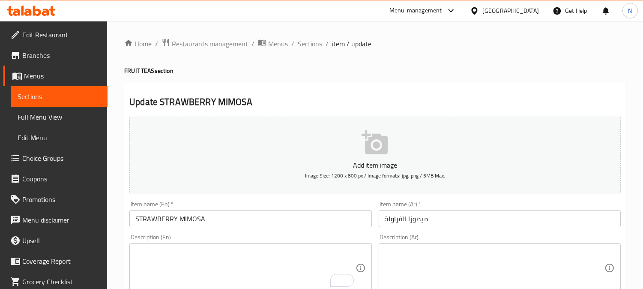
click at [456, 263] on textarea at bounding box center [495, 268] width 220 height 41
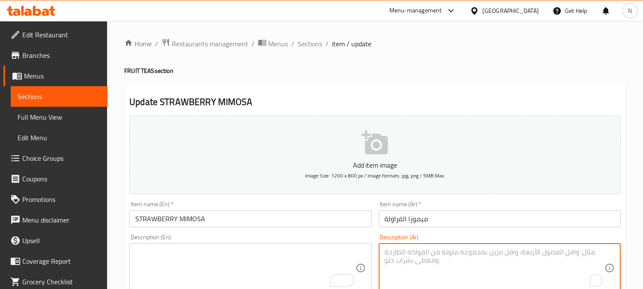
click at [277, 253] on textarea "To enrich screen reader interactions, please activate Accessibility in Grammarl…" at bounding box center [245, 268] width 220 height 41
paste textarea "Black tea with homemade strawberry purée."
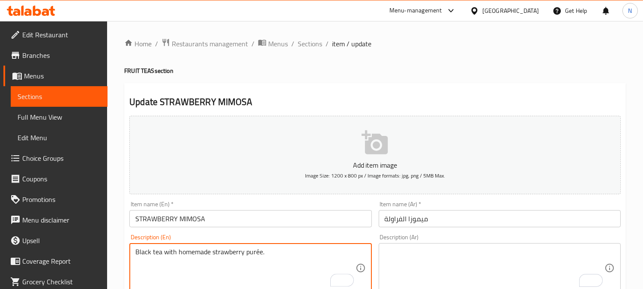
type textarea "Black tea with homemade strawberry purée."
click at [462, 263] on textarea "To enrich screen reader interactions, please activate Accessibility in Grammarl…" at bounding box center [495, 268] width 220 height 41
paste textarea "الشاي الأسود مع هريس الفراولة محلي الصنع."
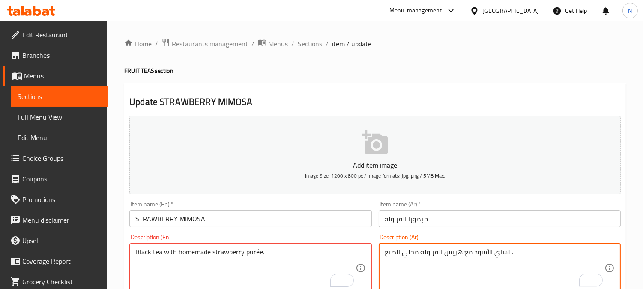
type textarea "الشاي الأسود مع هريس الفراولة محلي الصنع."
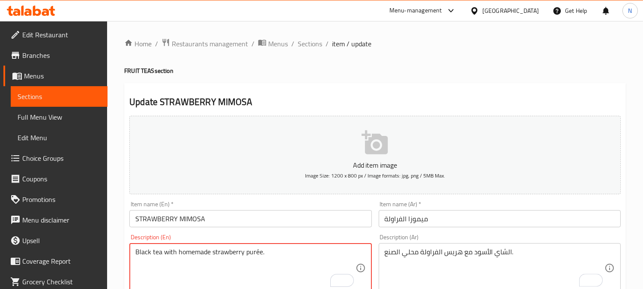
click at [255, 256] on textarea "Black tea with homemade strawberry purée." at bounding box center [245, 268] width 220 height 41
click at [256, 255] on textarea "Black tea with homemade strawberry purée." at bounding box center [245, 268] width 220 height 41
drag, startPoint x: 261, startPoint y: 260, endPoint x: 257, endPoint y: 253, distance: 8.1
click at [260, 258] on textarea "Black tea with homemade strawberry purée." at bounding box center [245, 268] width 220 height 41
click at [255, 253] on textarea "Black tea with homemade strawberry purée." at bounding box center [245, 268] width 220 height 41
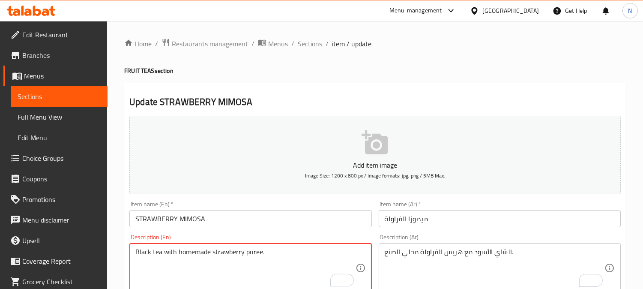
click at [267, 264] on textarea "Black tea with homemade strawberry puree." at bounding box center [245, 268] width 220 height 41
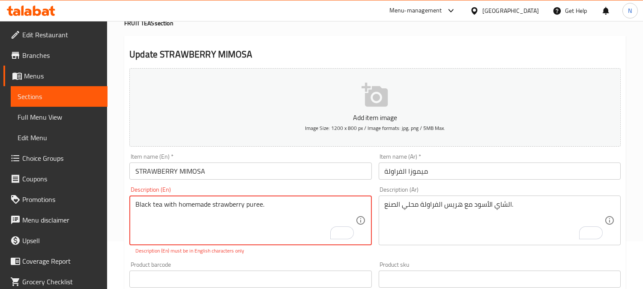
type textarea "Black tea with homemade strawberry puree."
click at [273, 258] on div "Product barcode Product barcode" at bounding box center [250, 274] width 249 height 33
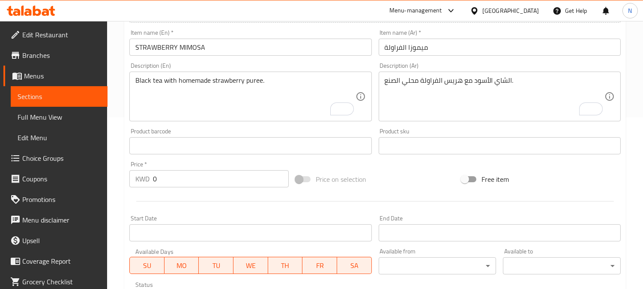
scroll to position [400, 0]
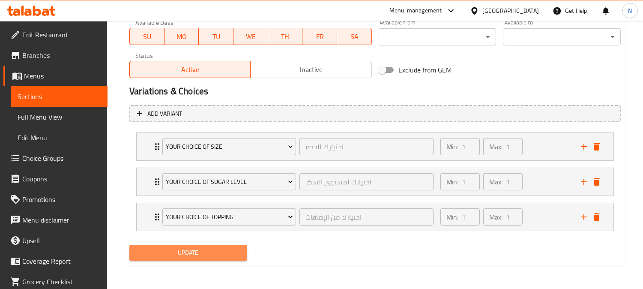
click at [198, 250] on span "Update" at bounding box center [188, 252] width 104 height 11
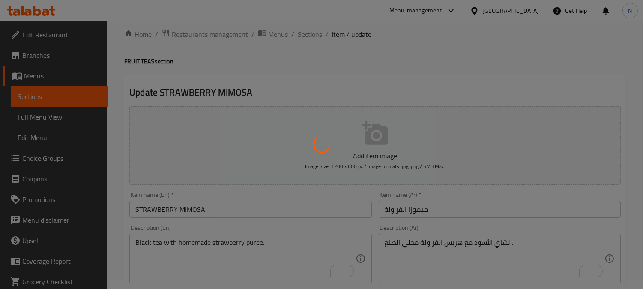
scroll to position [0, 0]
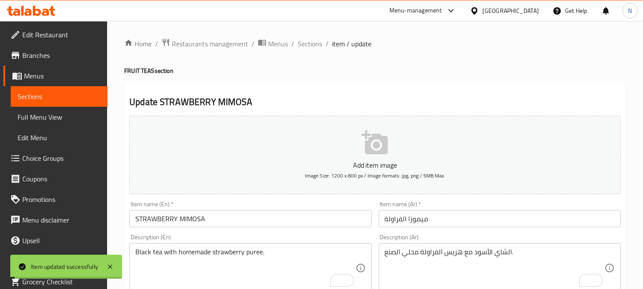
click at [311, 46] on span "Sections" at bounding box center [310, 44] width 24 height 10
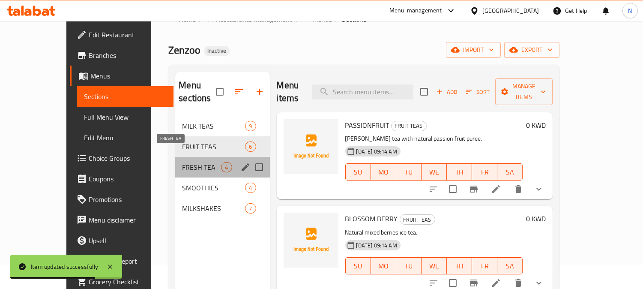
drag, startPoint x: 155, startPoint y: 155, endPoint x: 122, endPoint y: 9, distance: 149.5
click at [182, 162] on span "FRESH TEA" at bounding box center [201, 167] width 39 height 10
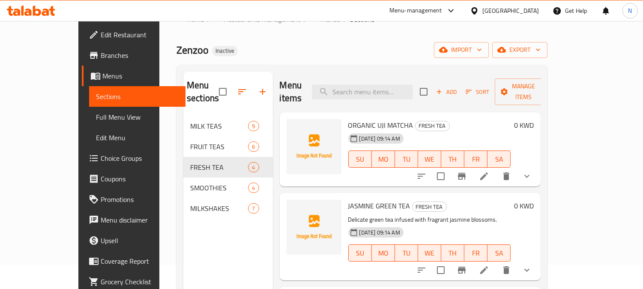
click at [101, 156] on span "Choice Groups" at bounding box center [140, 158] width 78 height 10
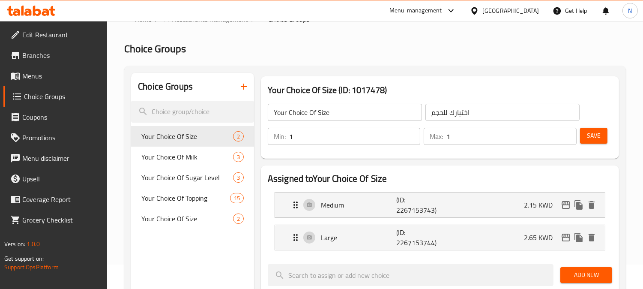
click at [200, 195] on span "Your Choice Of Topping" at bounding box center [185, 198] width 88 height 10
type input "Your Choice Of Topping"
type input "اختيارك من الإضافات"
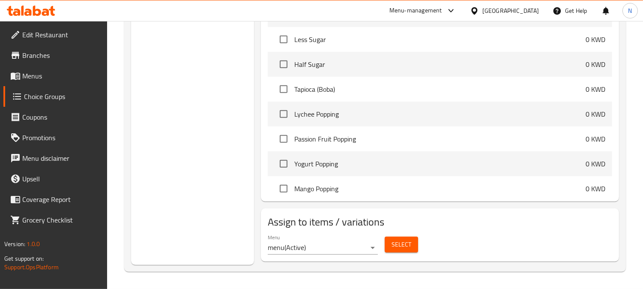
scroll to position [333, 0]
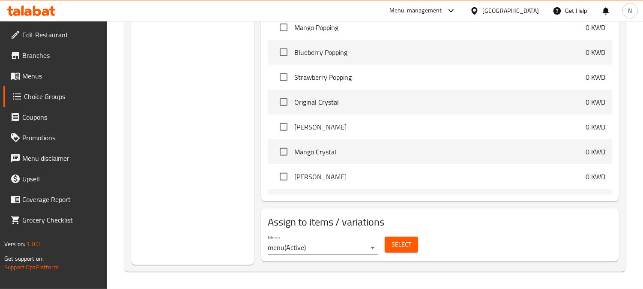
click at [393, 246] on span "Select" at bounding box center [402, 244] width 20 height 11
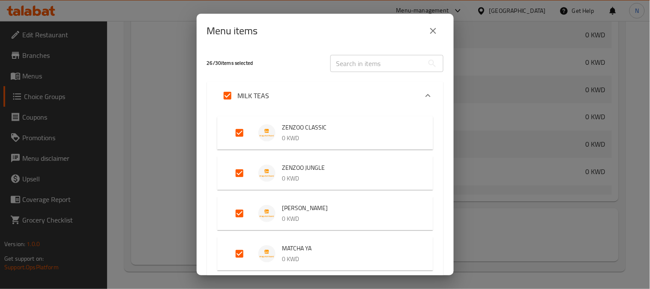
click at [423, 91] on icon "Expand" at bounding box center [428, 95] width 10 height 10
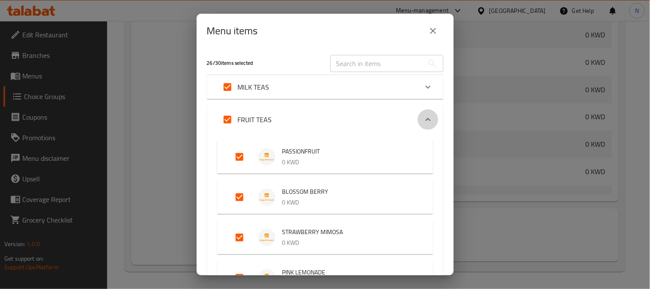
click at [423, 117] on icon "Expand" at bounding box center [428, 119] width 10 height 10
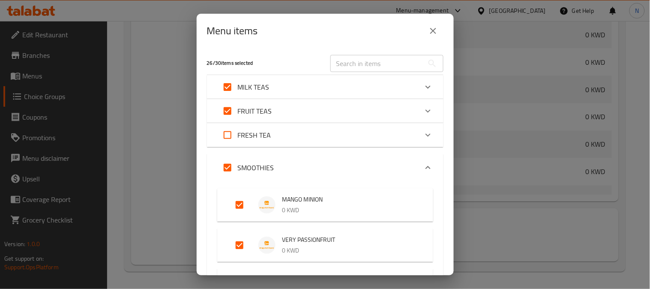
click at [425, 169] on icon "Expand" at bounding box center [428, 167] width 10 height 10
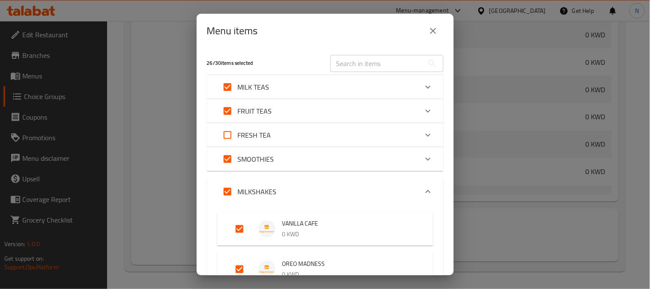
click at [225, 134] on input "Expand" at bounding box center [227, 135] width 21 height 21
checkbox input "true"
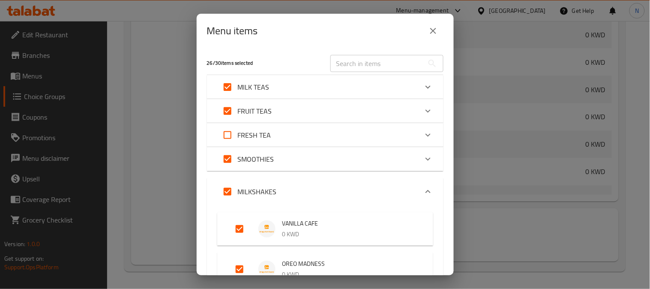
checkbox input "true"
click at [425, 189] on icon "Expand" at bounding box center [428, 191] width 10 height 10
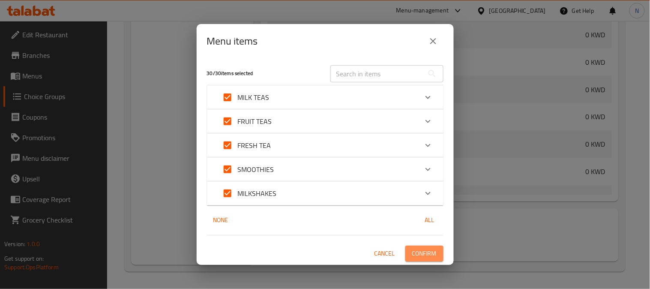
click at [430, 253] on span "Confirm" at bounding box center [424, 253] width 24 height 11
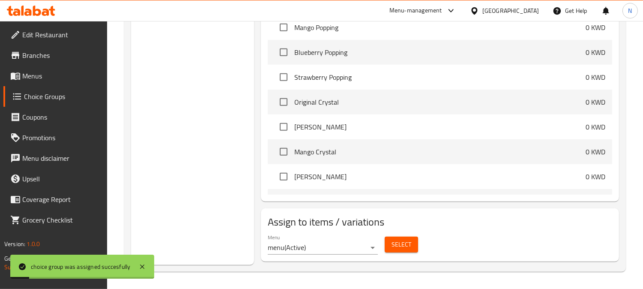
click at [50, 74] on span "Menus" at bounding box center [61, 76] width 78 height 10
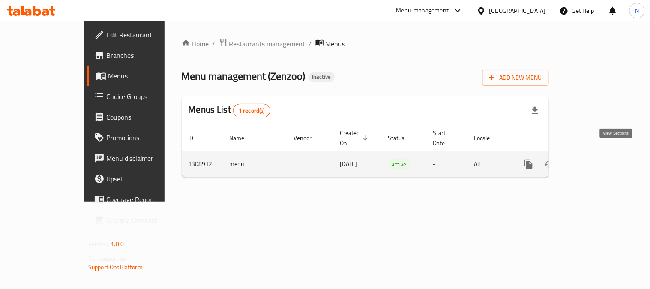
click at [596, 159] on icon "enhanced table" at bounding box center [591, 164] width 10 height 10
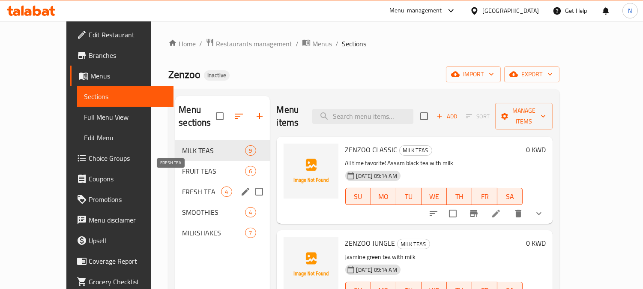
click at [182, 186] on span "FRESH TEA" at bounding box center [201, 191] width 39 height 10
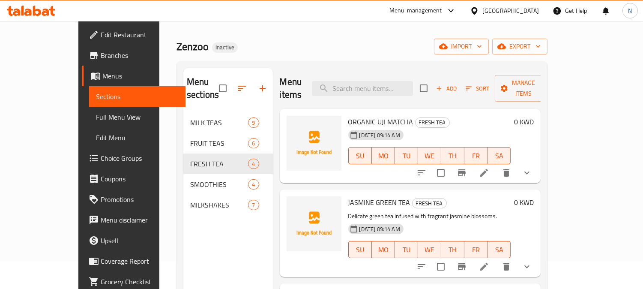
scroll to position [48, 0]
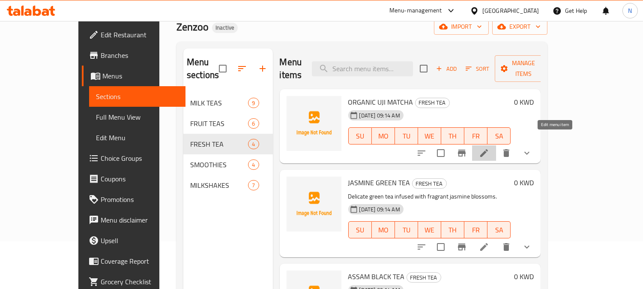
click at [490, 148] on icon at bounding box center [484, 153] width 10 height 10
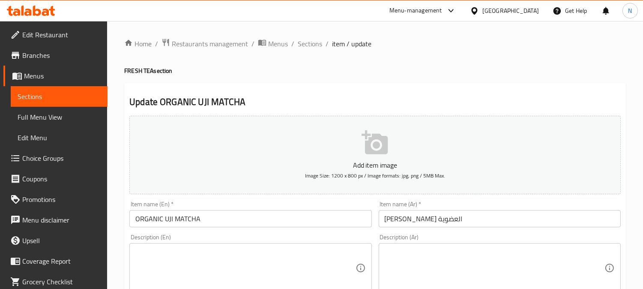
click at [430, 259] on textarea at bounding box center [495, 268] width 220 height 41
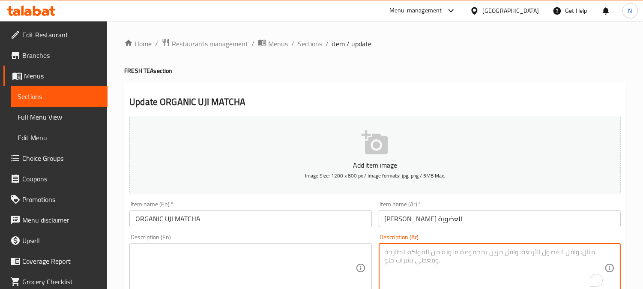
click at [221, 258] on textarea at bounding box center [245, 268] width 220 height 41
paste textarea "Stone-ground green tea from Uji, Japan — vibrant, earthy, and rich in antioxida…"
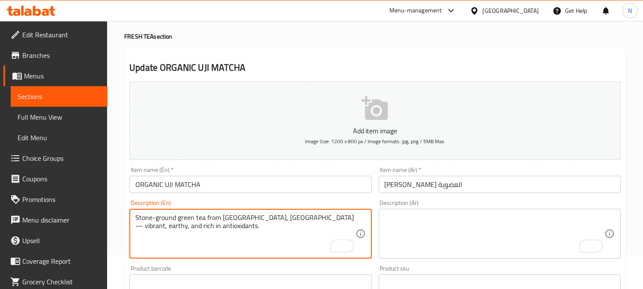
scroll to position [48, 0]
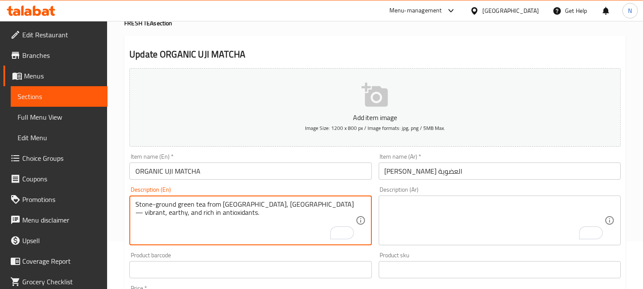
click at [253, 207] on textarea "Stone-ground green tea from Uji, Japan — vibrant, earthy, and rich in antioxida…" at bounding box center [245, 220] width 220 height 41
click at [250, 211] on textarea "Stone-ground green tea from Uji, Japan vibrant, earthy, and rich in antioxidant…" at bounding box center [245, 220] width 220 height 41
paste textarea "—"
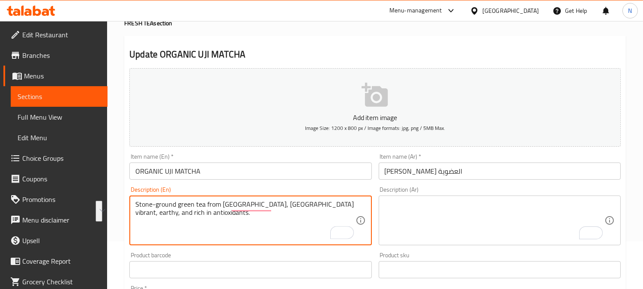
type textarea "Stone-ground green tea from Uji, Japan vibrant, earthy, and rich in antioxidant…"
click at [526, 225] on textarea "To enrich screen reader interactions, please activate Accessibility in Grammarl…" at bounding box center [495, 220] width 220 height 41
paste textarea "شاي أخضر مطحون بالحجر من أوجي، اليابان، نابض بالحياة، [PERSON_NAME]، وغني بمضاد…"
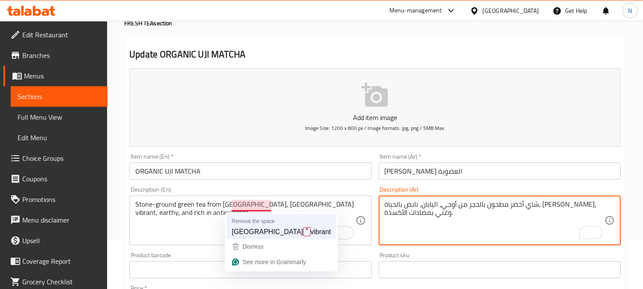
type textarea "شاي أخضر مطحون بالحجر من أوجي، اليابان، نابض بالحياة، [PERSON_NAME]، وغني بمضاد…"
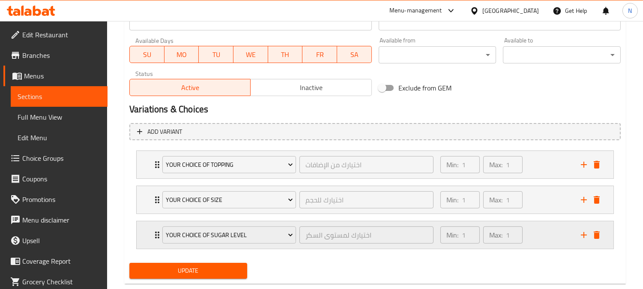
scroll to position [400, 0]
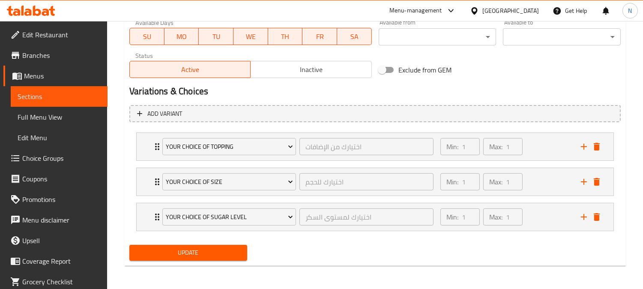
type textarea "Stone-ground green tea from [GEOGRAPHIC_DATA], [GEOGRAPHIC_DATA] vibrant, earth…"
click at [209, 255] on span "Update" at bounding box center [188, 252] width 104 height 11
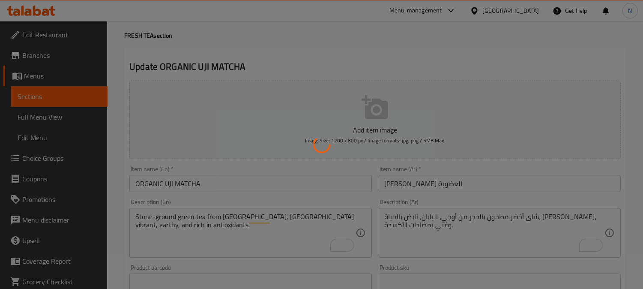
scroll to position [0, 0]
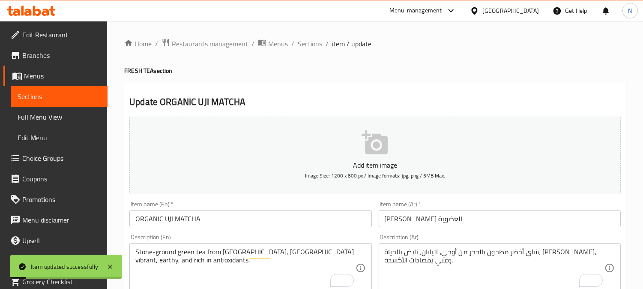
click at [315, 46] on span "Sections" at bounding box center [310, 44] width 24 height 10
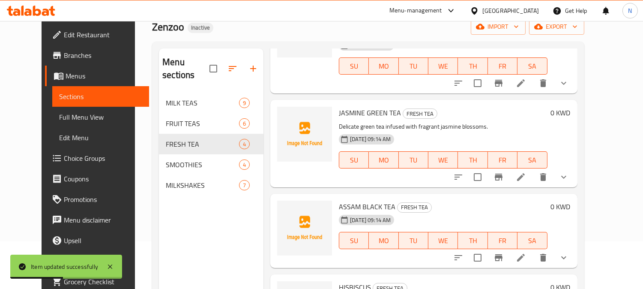
scroll to position [120, 0]
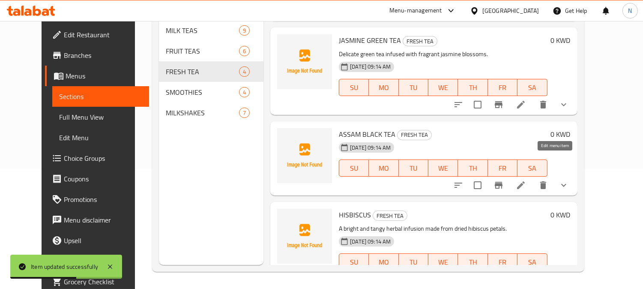
click at [526, 180] on icon at bounding box center [521, 185] width 10 height 10
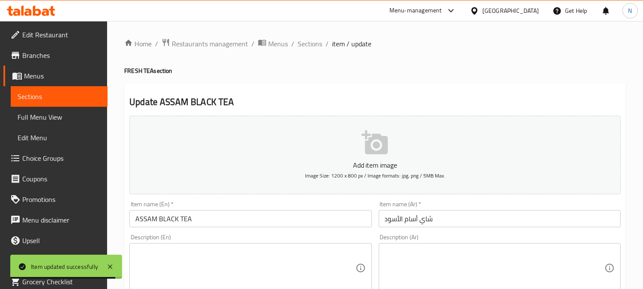
click at [345, 251] on textarea at bounding box center [245, 268] width 220 height 41
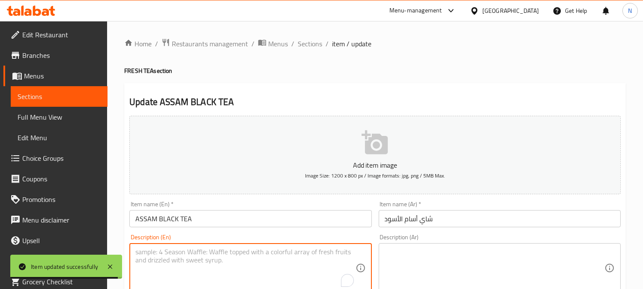
paste textarea "Bold and malty black tea from India’s Assam region."
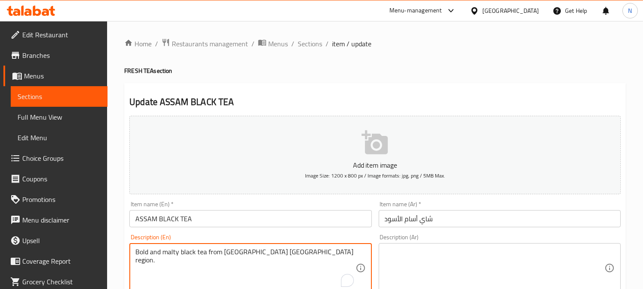
type textarea "Bold and malty black tea from India’s Assam region."
click at [437, 259] on textarea at bounding box center [495, 268] width 220 height 41
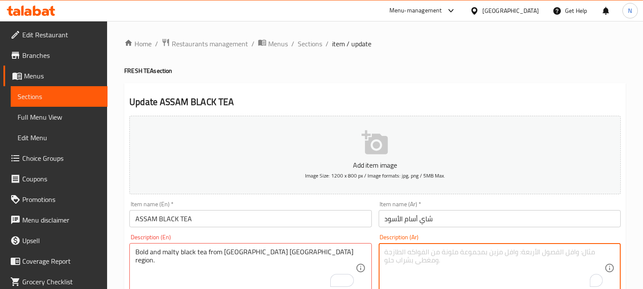
paste textarea "شاي أسود قوي وشعيري من منطقة [GEOGRAPHIC_DATA] في ال[GEOGRAPHIC_DATA]."
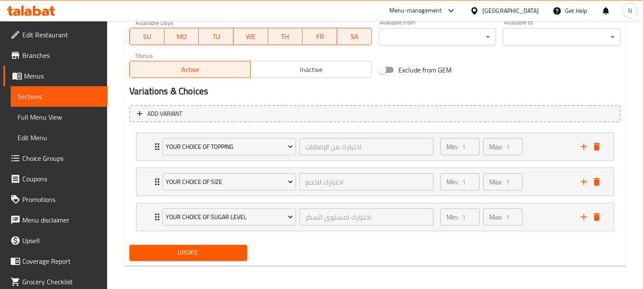
type textarea "شاي أسود قوي وشعيري من منطقة [GEOGRAPHIC_DATA] في ال[GEOGRAPHIC_DATA]."
click at [213, 252] on span "Update" at bounding box center [188, 252] width 104 height 11
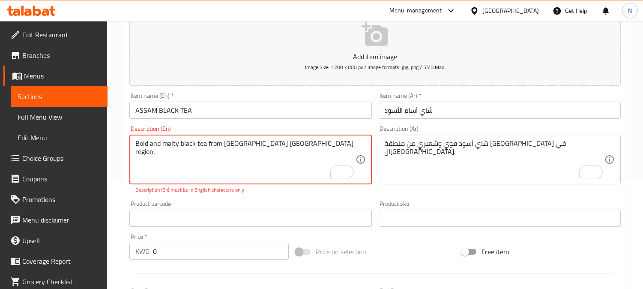
click at [237, 147] on textarea "Bold and malty black tea from [GEOGRAPHIC_DATA] [GEOGRAPHIC_DATA] region." at bounding box center [245, 159] width 220 height 41
drag, startPoint x: 237, startPoint y: 147, endPoint x: 242, endPoint y: 147, distance: 4.8
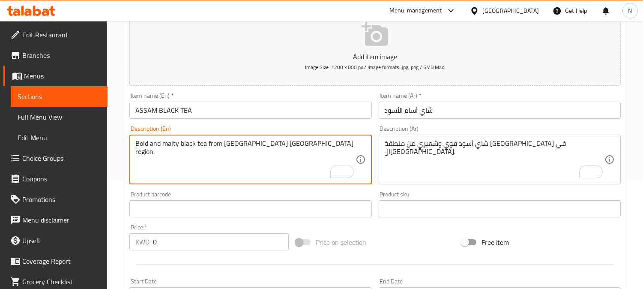
click at [269, 168] on textarea "Bold and malty black tea from [GEOGRAPHIC_DATA] [GEOGRAPHIC_DATA] region." at bounding box center [245, 159] width 220 height 41
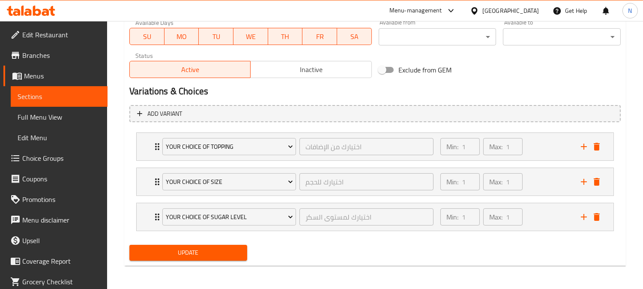
type textarea "Bold and malty black tea from [GEOGRAPHIC_DATA] [GEOGRAPHIC_DATA] region."
click at [231, 258] on button "Update" at bounding box center [188, 253] width 118 height 16
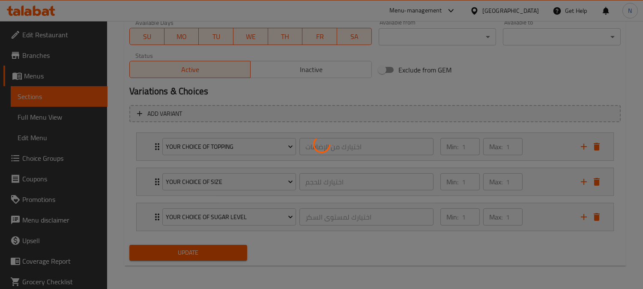
scroll to position [0, 0]
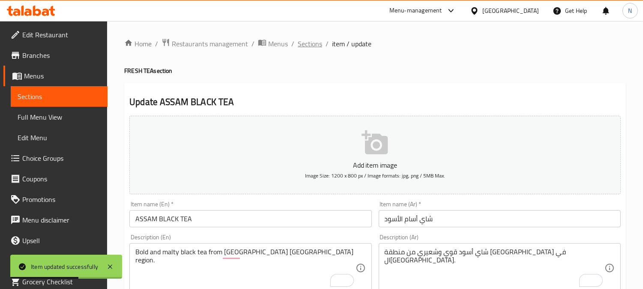
click at [314, 42] on span "Sections" at bounding box center [310, 44] width 24 height 10
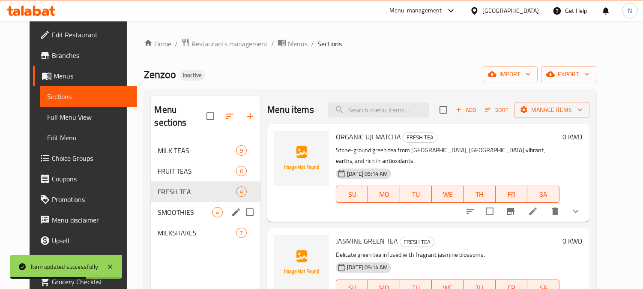
click at [187, 207] on span "SMOOTHIES" at bounding box center [185, 212] width 54 height 10
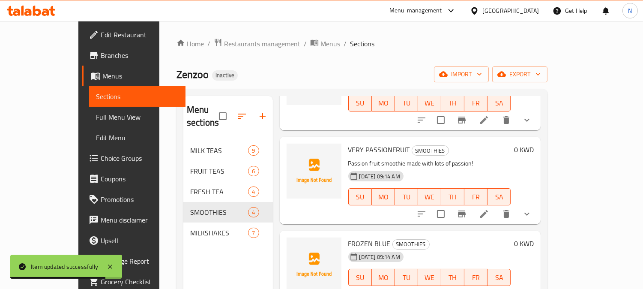
scroll to position [95, 0]
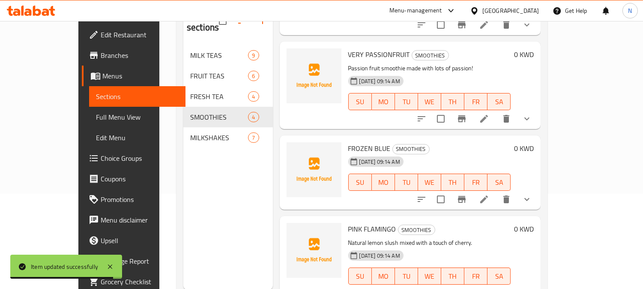
click at [352, 142] on span "FROZEN BLUE" at bounding box center [369, 148] width 42 height 13
click at [351, 142] on span "FROZEN BLUE" at bounding box center [369, 148] width 42 height 13
drag, startPoint x: 350, startPoint y: 136, endPoint x: 344, endPoint y: 136, distance: 6.0
click at [348, 142] on span "FROZEN BLUE" at bounding box center [369, 148] width 42 height 13
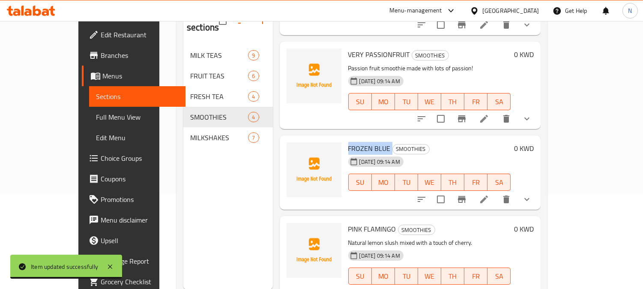
click at [348, 142] on span "FROZEN BLUE" at bounding box center [369, 148] width 42 height 13
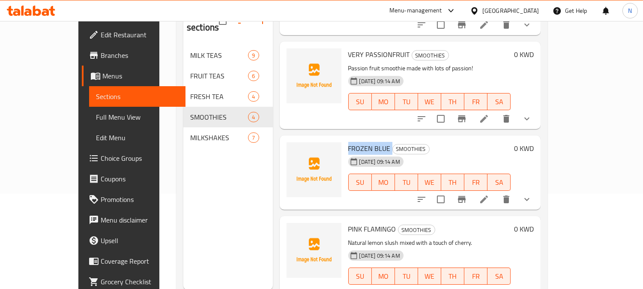
copy h6 "FROZEN BLUE"
click at [510, 195] on icon "delete" at bounding box center [507, 199] width 6 height 8
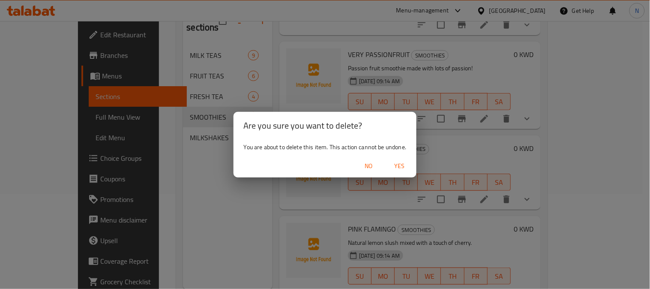
click at [399, 163] on span "Yes" at bounding box center [399, 166] width 21 height 11
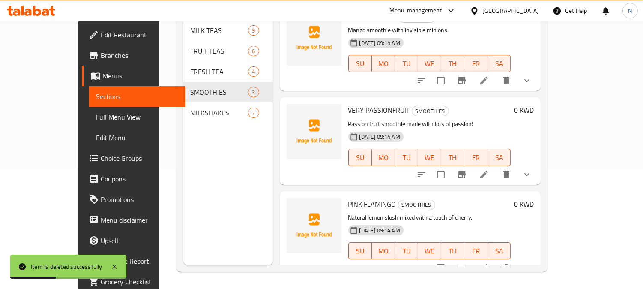
scroll to position [0, 0]
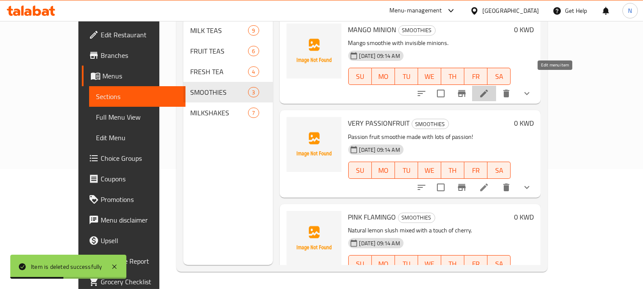
click at [490, 88] on icon at bounding box center [484, 93] width 10 height 10
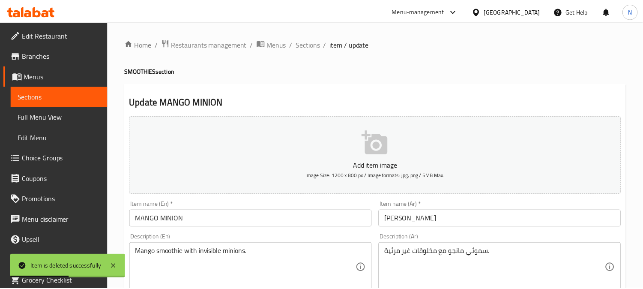
scroll to position [48, 0]
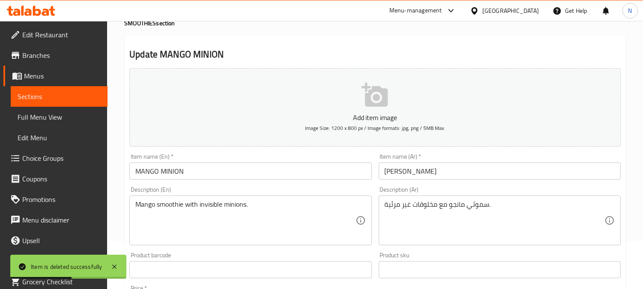
click at [395, 172] on input "[PERSON_NAME]" at bounding box center [500, 170] width 242 height 17
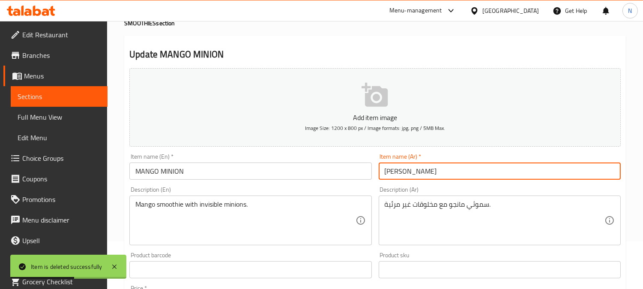
click at [395, 172] on input "[PERSON_NAME]" at bounding box center [500, 170] width 242 height 17
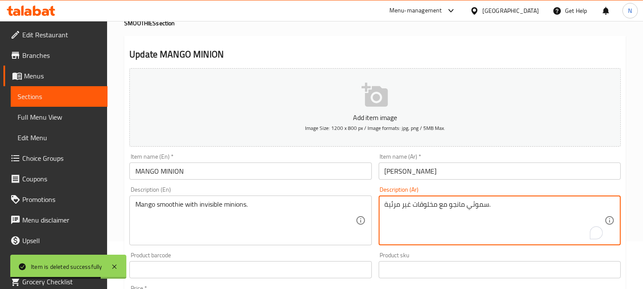
click at [428, 204] on textarea "سموثي مانجو مع مخلوقات غير مرئية." at bounding box center [495, 220] width 220 height 41
paste textarea "ينيون"
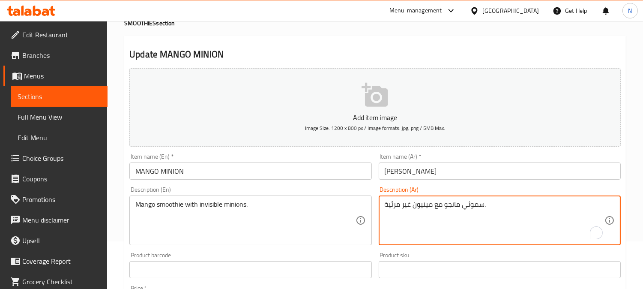
scroll to position [400, 0]
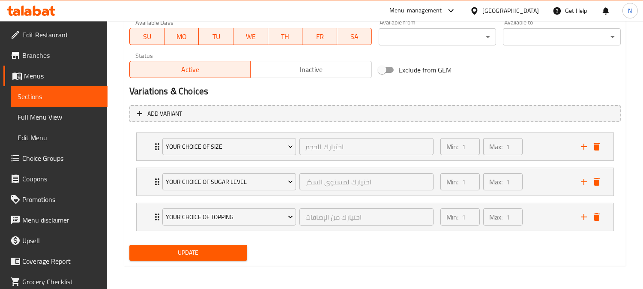
type textarea "سموثي مانجو مع مينيون غير مرئية."
click at [194, 250] on span "Update" at bounding box center [188, 252] width 104 height 11
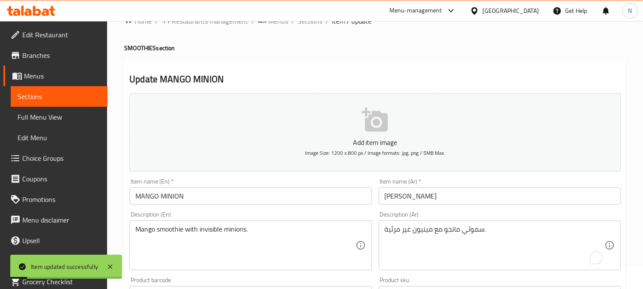
scroll to position [0, 0]
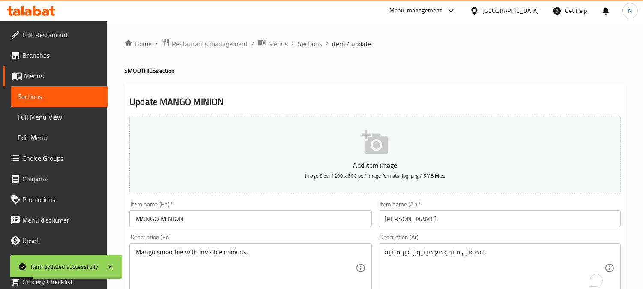
click at [306, 48] on span "Sections" at bounding box center [310, 44] width 24 height 10
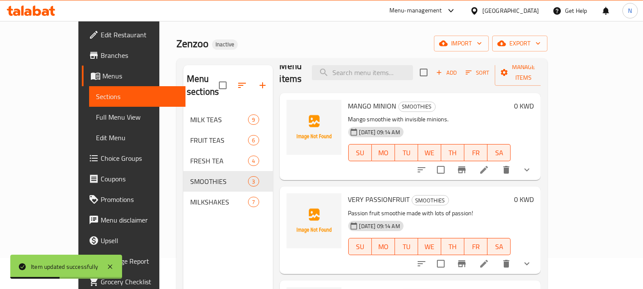
scroll to position [48, 0]
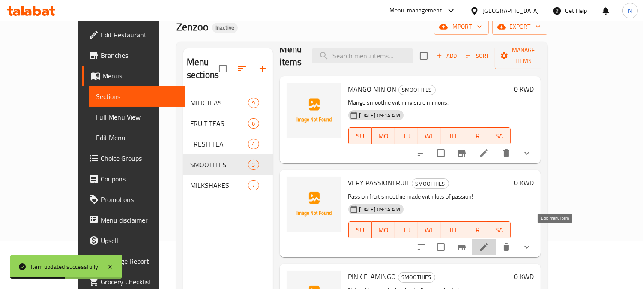
click at [488, 243] on icon at bounding box center [485, 247] width 8 height 8
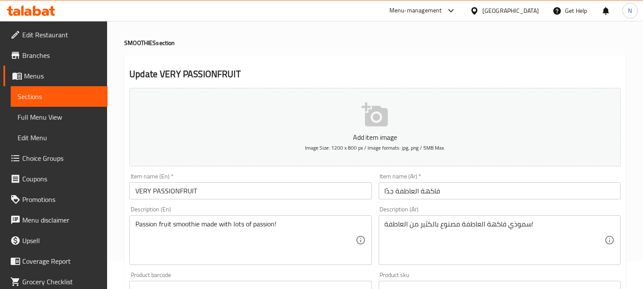
scroll to position [48, 0]
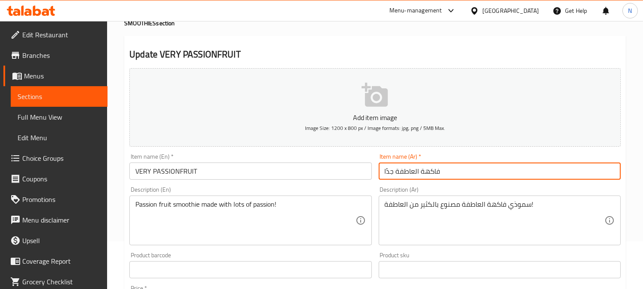
drag, startPoint x: 442, startPoint y: 171, endPoint x: 396, endPoint y: 171, distance: 46.7
click at [396, 171] on input "فاكهة العاطفة جدًا" at bounding box center [500, 170] width 242 height 17
click at [423, 170] on input "[PERSON_NAME] فروت جدًا" at bounding box center [500, 170] width 242 height 17
type input "[PERSON_NAME] فروت جدًا"
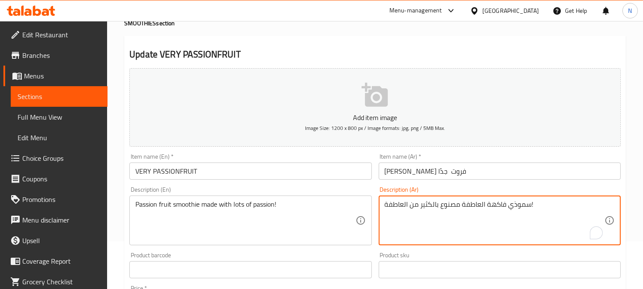
click at [392, 206] on textarea "سموذي فاكهة العاطفة مصنوع بالكثير من العاطفة!" at bounding box center [495, 220] width 220 height 41
paste textarea "اشن"
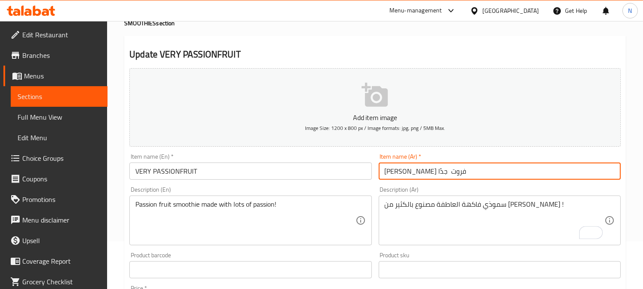
drag, startPoint x: 423, startPoint y: 171, endPoint x: 398, endPoint y: 170, distance: 24.9
click at [398, 170] on input "[PERSON_NAME] فروت جدًا" at bounding box center [500, 170] width 242 height 17
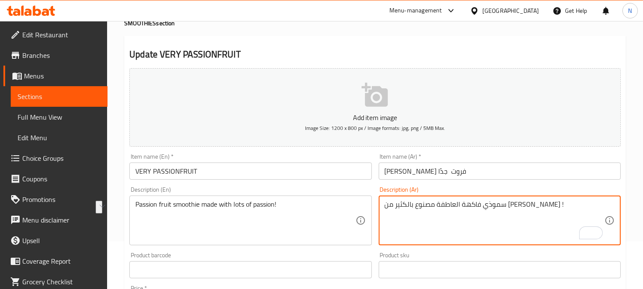
drag, startPoint x: 487, startPoint y: 206, endPoint x: 454, endPoint y: 203, distance: 33.1
paste textarea "باشن فروت"
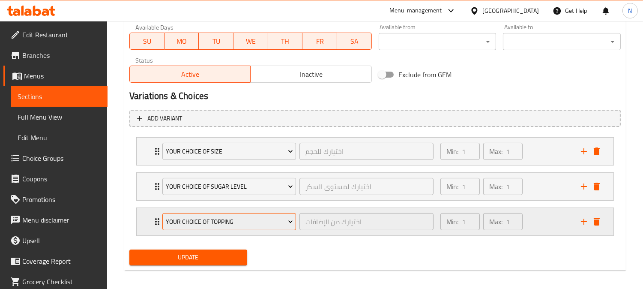
scroll to position [400, 0]
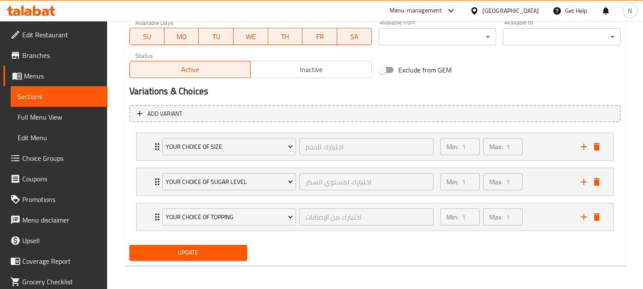
type textarea "سموذي [PERSON_NAME] فروت مصنوع بالكثير من [PERSON_NAME] !"
click at [226, 256] on span "Update" at bounding box center [188, 252] width 104 height 11
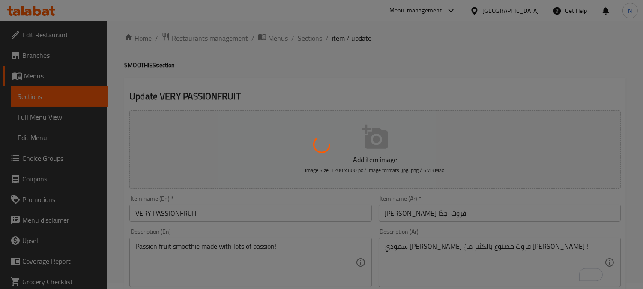
scroll to position [0, 0]
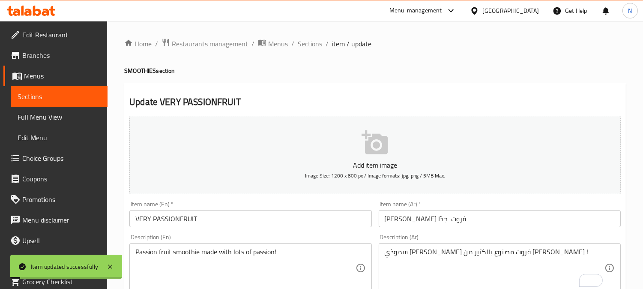
click at [304, 42] on span "Sections" at bounding box center [310, 44] width 24 height 10
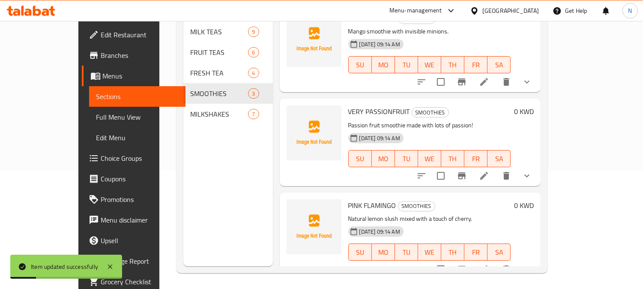
scroll to position [120, 0]
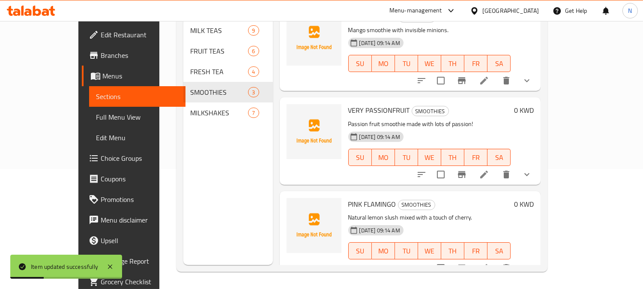
click at [488, 264] on icon at bounding box center [485, 268] width 8 height 8
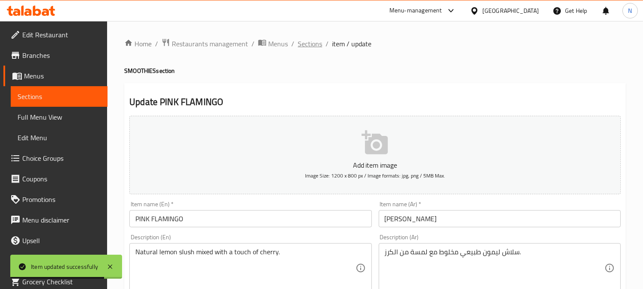
click at [309, 43] on span "Sections" at bounding box center [310, 44] width 24 height 10
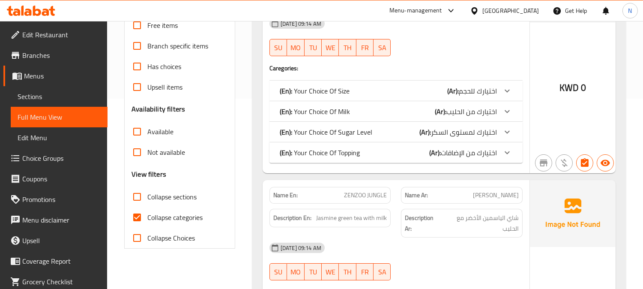
scroll to position [238, 0]
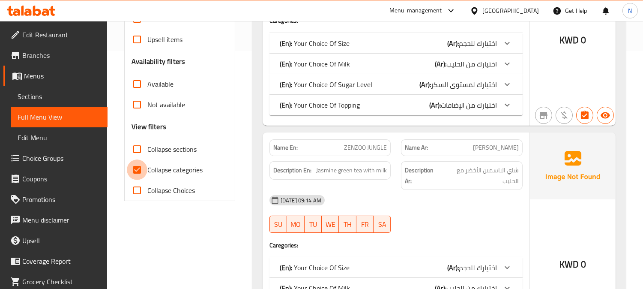
click at [138, 172] on input "Collapse categories" at bounding box center [137, 169] width 21 height 21
checkbox input "false"
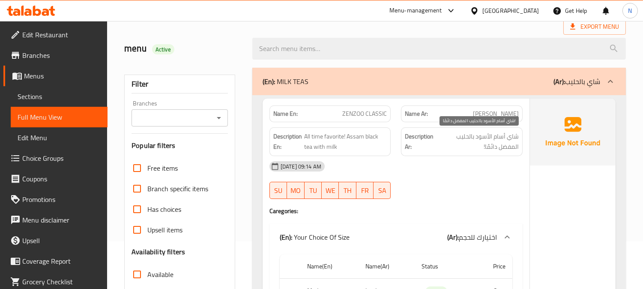
scroll to position [0, 0]
